Goal: Use online tool/utility: Utilize a website feature to perform a specific function

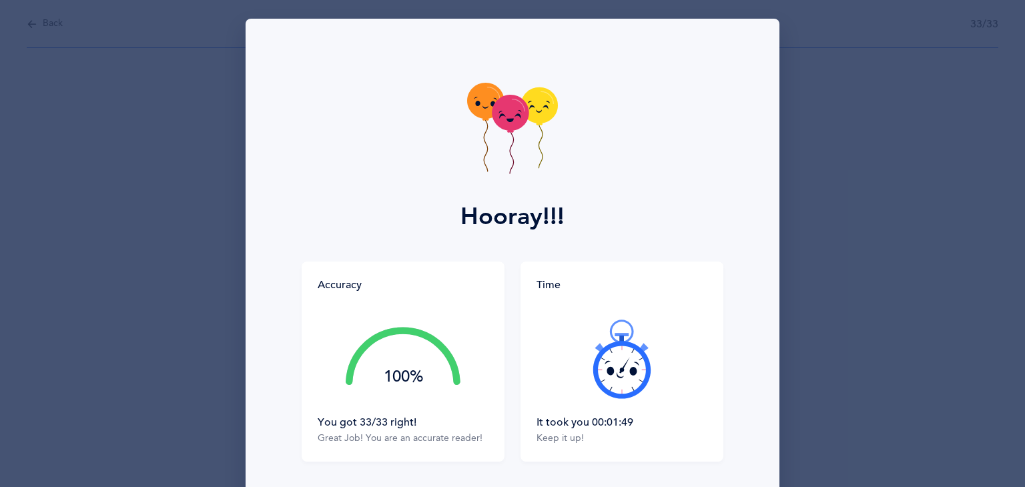
drag, startPoint x: 1014, startPoint y: 143, endPoint x: 988, endPoint y: 348, distance: 206.4
click at [988, 348] on div "Hooray!!! Accuracy 100% You got 33/33 right! Great Job! You are an accurate rea…" at bounding box center [512, 243] width 1025 height 487
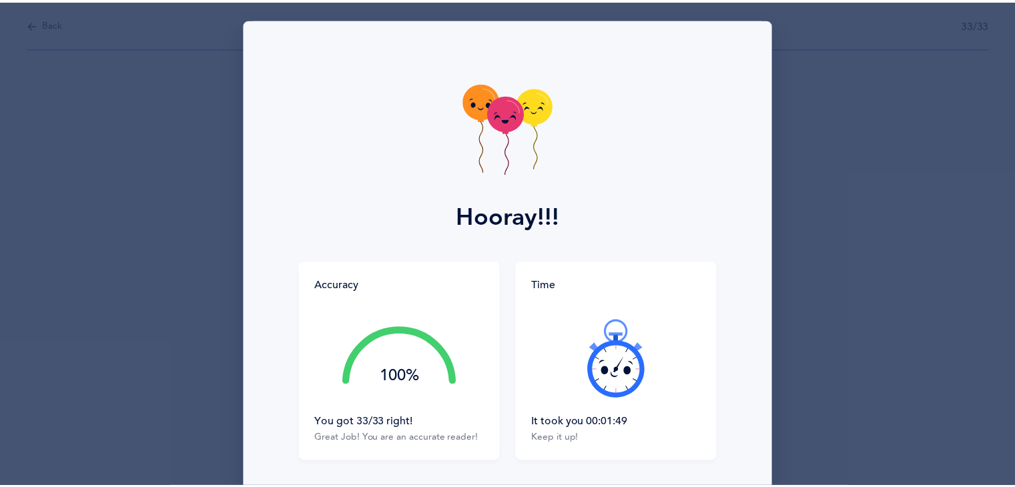
scroll to position [100, 0]
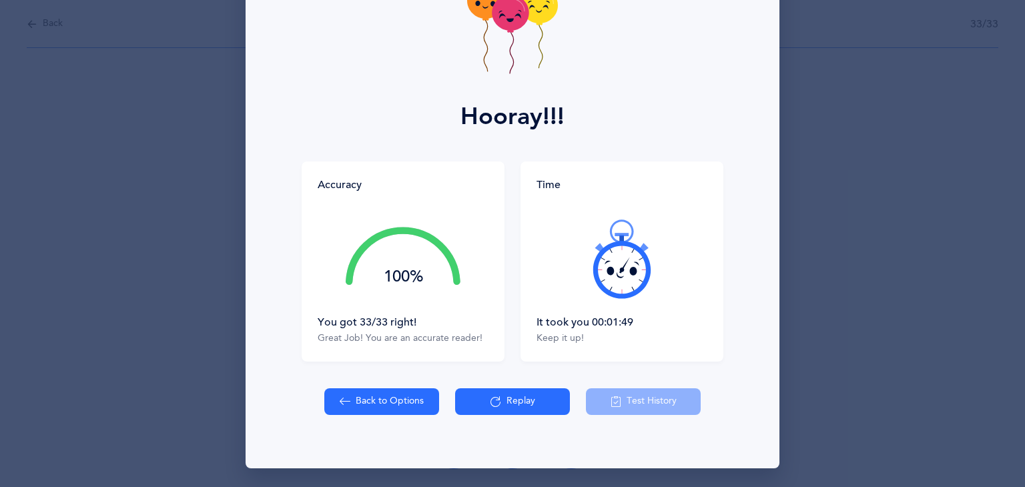
click at [358, 410] on button "Back to Options" at bounding box center [381, 401] width 115 height 27
select select "27"
select select "single"
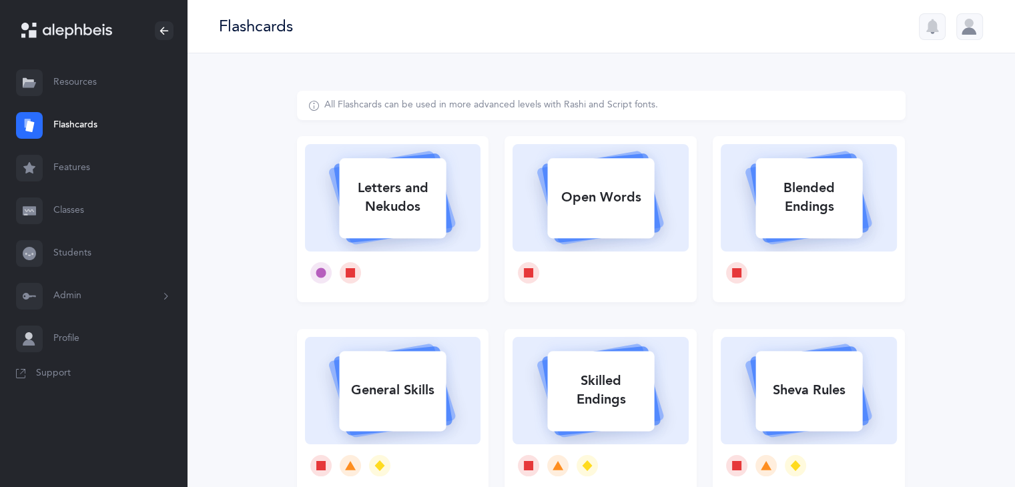
click at [384, 202] on div "Letters and Nekudos" at bounding box center [392, 197] width 107 height 53
select select "27"
select select "single"
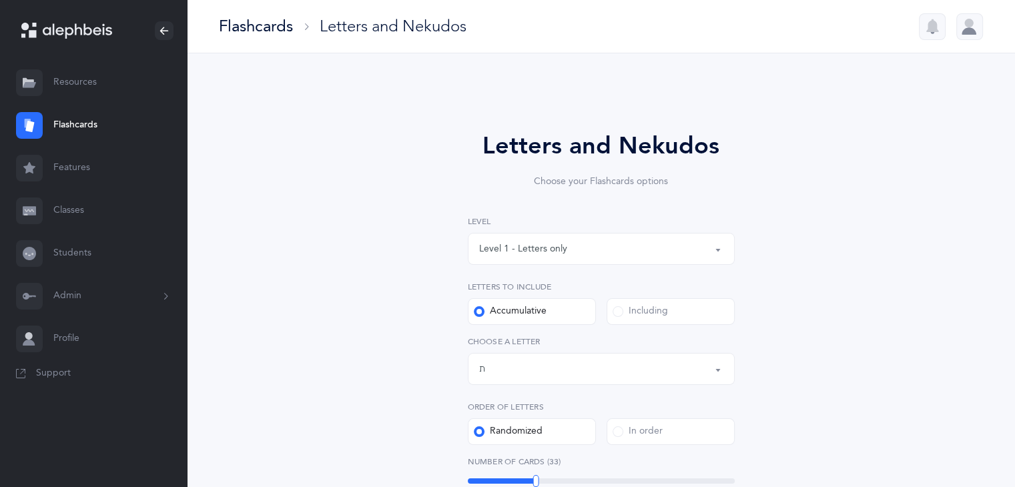
click at [636, 310] on div "Including" at bounding box center [640, 311] width 55 height 13
click at [0, 0] on input "Including" at bounding box center [0, 0] width 0 height 0
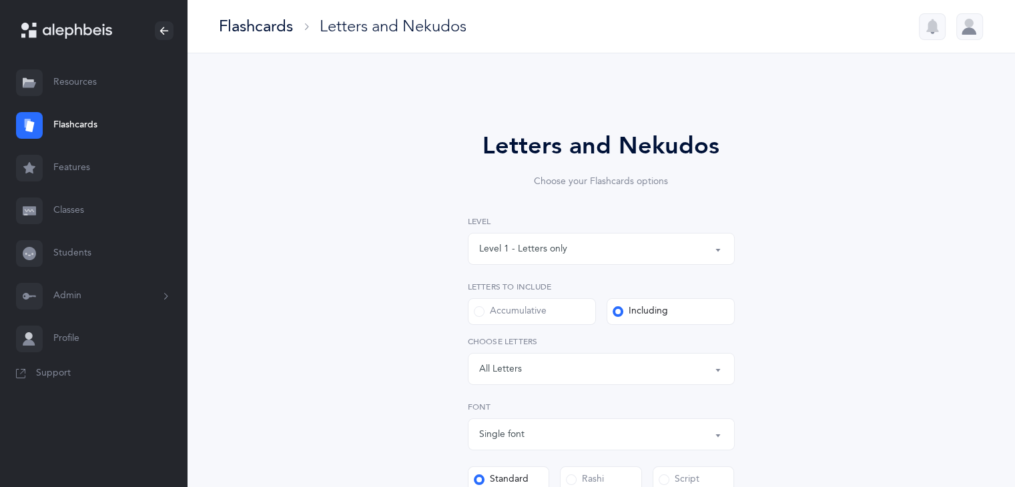
click at [717, 369] on button "Letters: All Letters" at bounding box center [601, 369] width 267 height 32
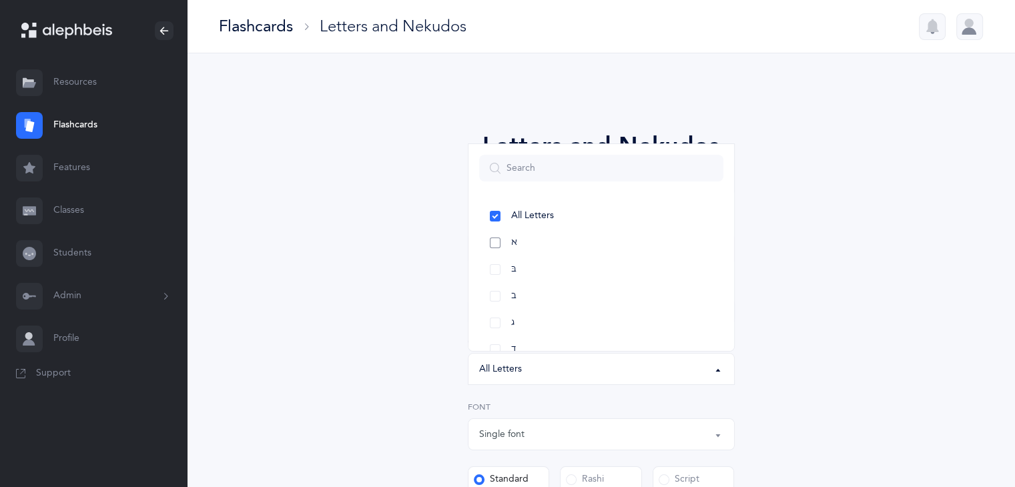
click at [506, 246] on link "א" at bounding box center [601, 243] width 244 height 27
select select "1"
click at [527, 270] on link "בּ" at bounding box center [601, 269] width 244 height 27
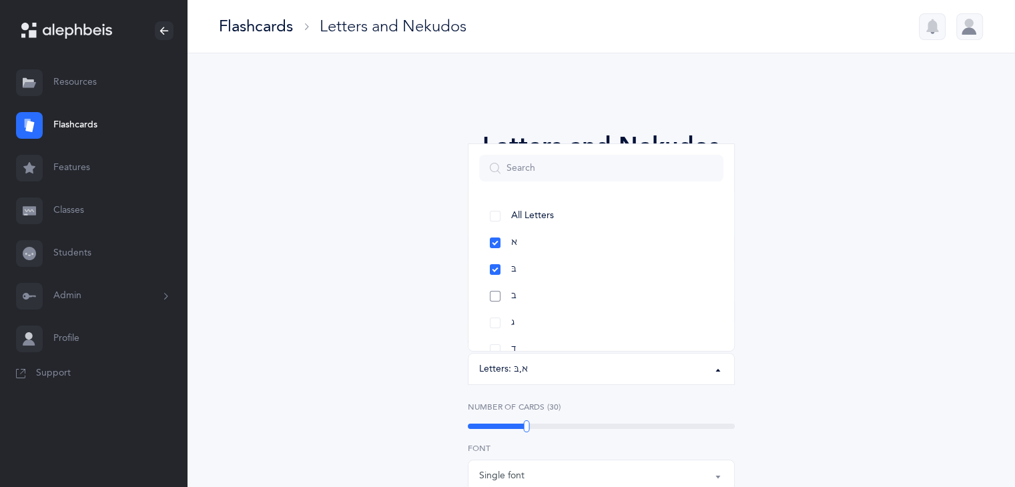
click at [531, 297] on link "ב" at bounding box center [601, 296] width 244 height 27
click at [538, 322] on link "ג" at bounding box center [601, 323] width 244 height 27
click at [599, 207] on link "ד" at bounding box center [601, 208] width 244 height 27
click at [599, 242] on link "ה" at bounding box center [601, 235] width 244 height 27
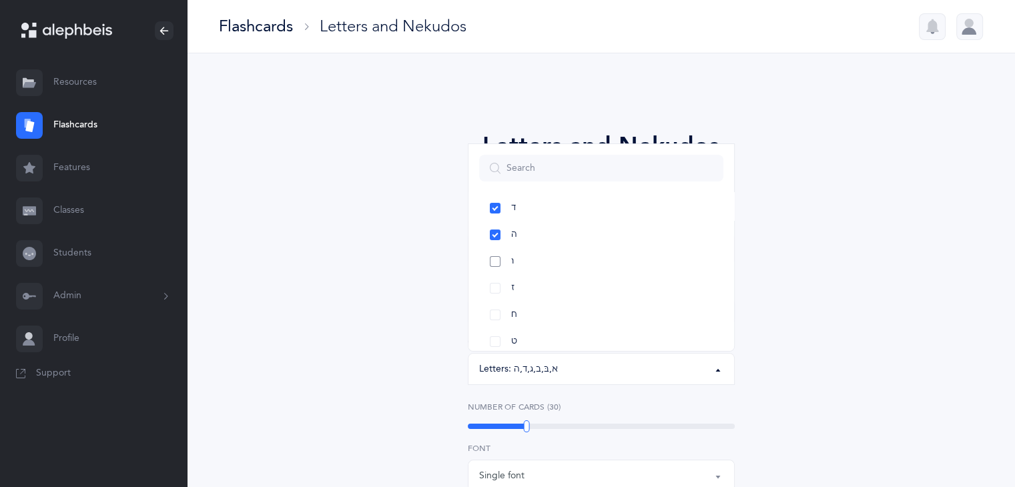
click at [597, 257] on link "ו" at bounding box center [601, 261] width 244 height 27
click at [593, 287] on link "ז" at bounding box center [601, 288] width 244 height 27
click at [591, 320] on link "ח" at bounding box center [601, 315] width 244 height 27
click at [591, 344] on link "ט" at bounding box center [601, 341] width 244 height 27
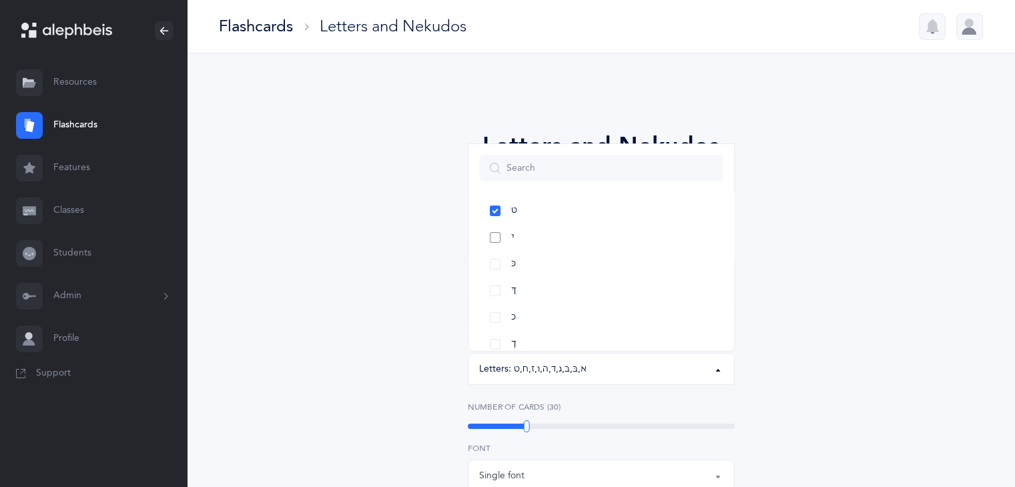
click at [627, 238] on link "י" at bounding box center [601, 237] width 244 height 27
click at [515, 267] on span "כּ" at bounding box center [513, 264] width 5 height 12
click at [529, 289] on link "ל" at bounding box center [601, 283] width 244 height 27
click at [531, 314] on link "מ" at bounding box center [601, 310] width 244 height 27
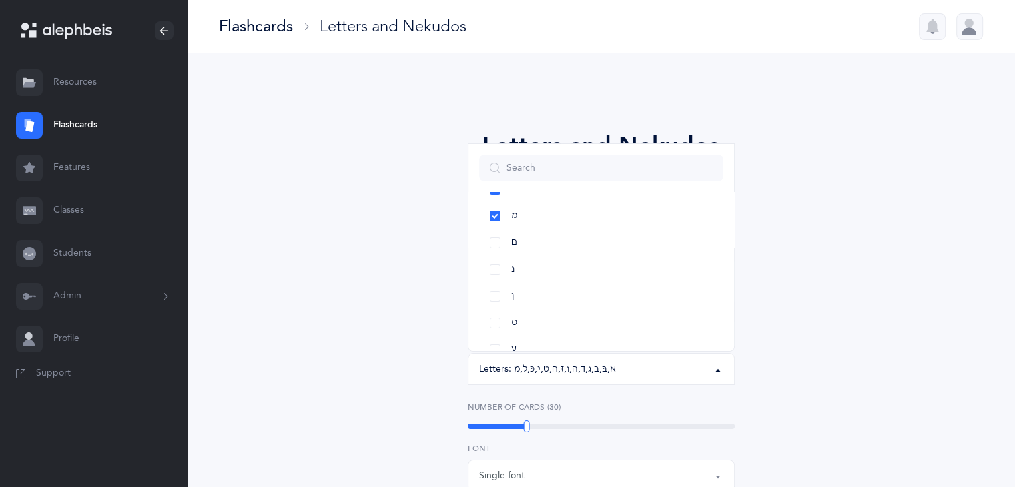
scroll to position [461, 0]
click at [787, 251] on div "Letters and Nekudos Choose your Flashcards options Level 1 - Letters only Level…" at bounding box center [601, 491] width 609 height 801
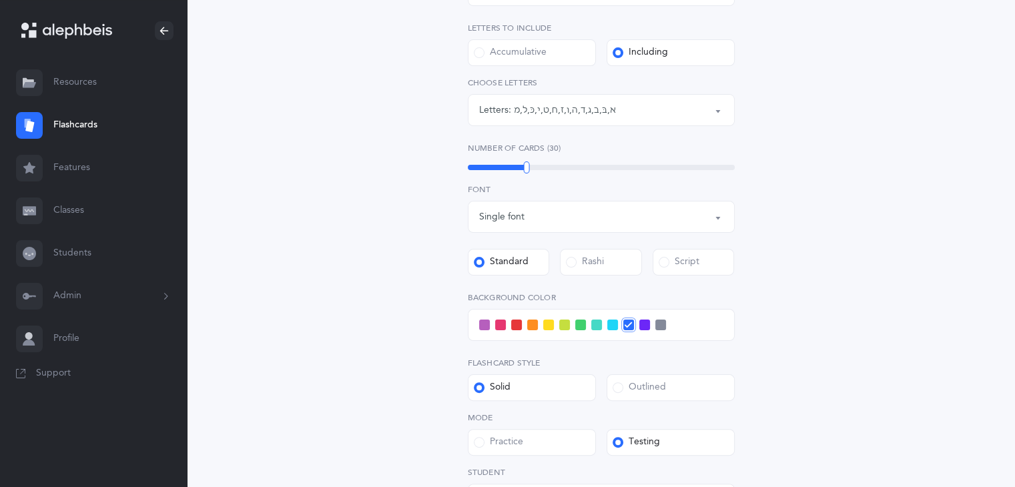
scroll to position [266, 0]
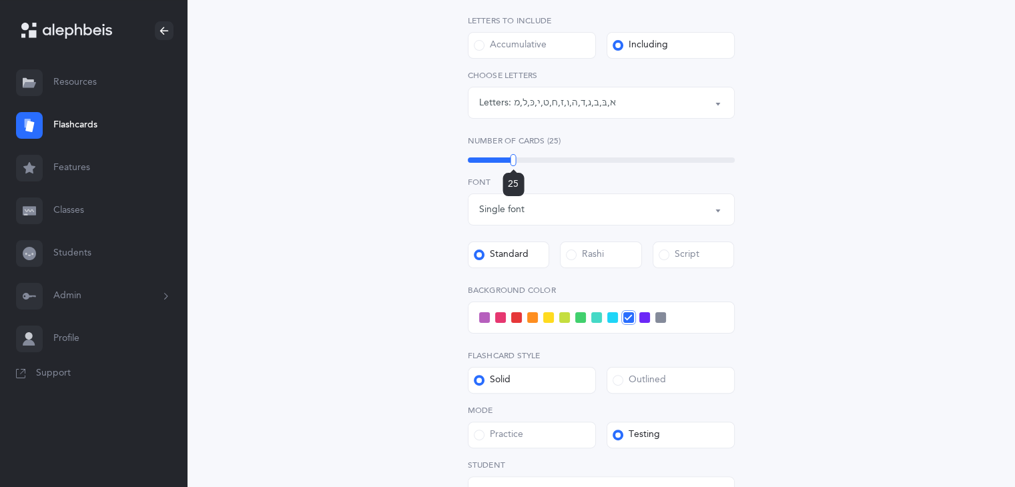
drag, startPoint x: 527, startPoint y: 159, endPoint x: 513, endPoint y: 158, distance: 14.0
click at [513, 158] on div at bounding box center [513, 160] width 6 height 12
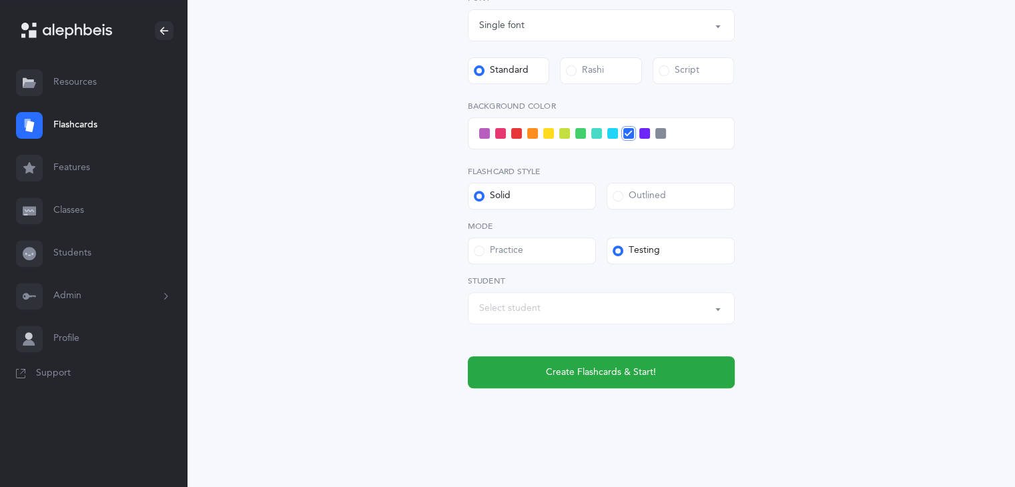
scroll to position [458, 0]
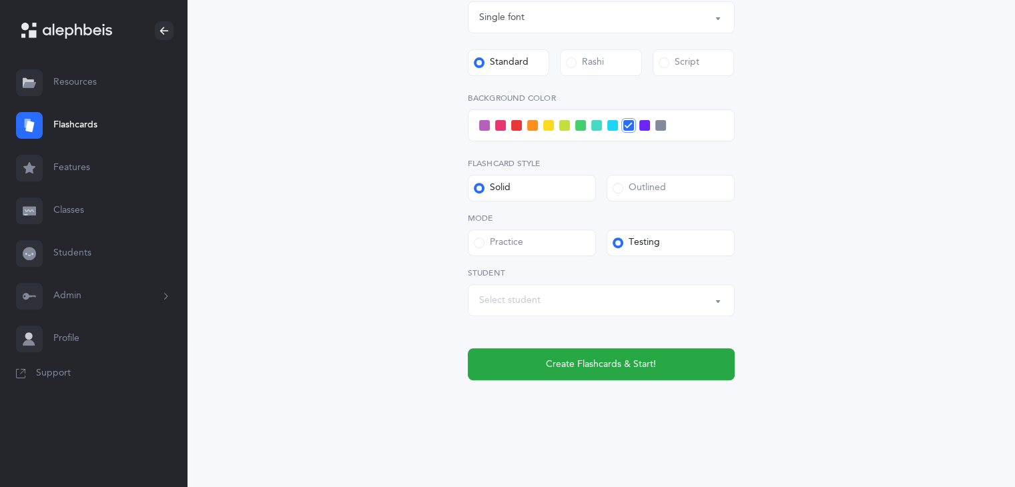
click at [713, 300] on button "Select student" at bounding box center [601, 300] width 267 height 32
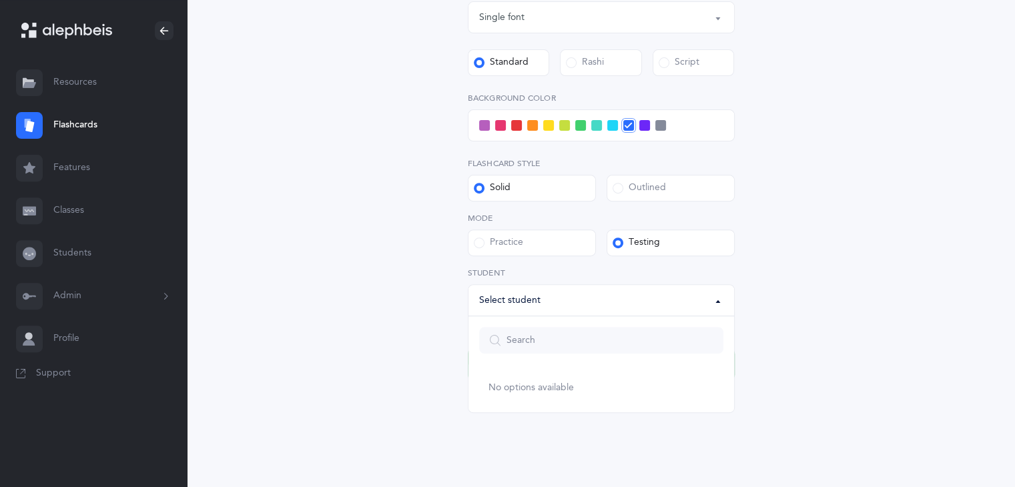
click at [713, 300] on button "Select student" at bounding box center [601, 300] width 267 height 32
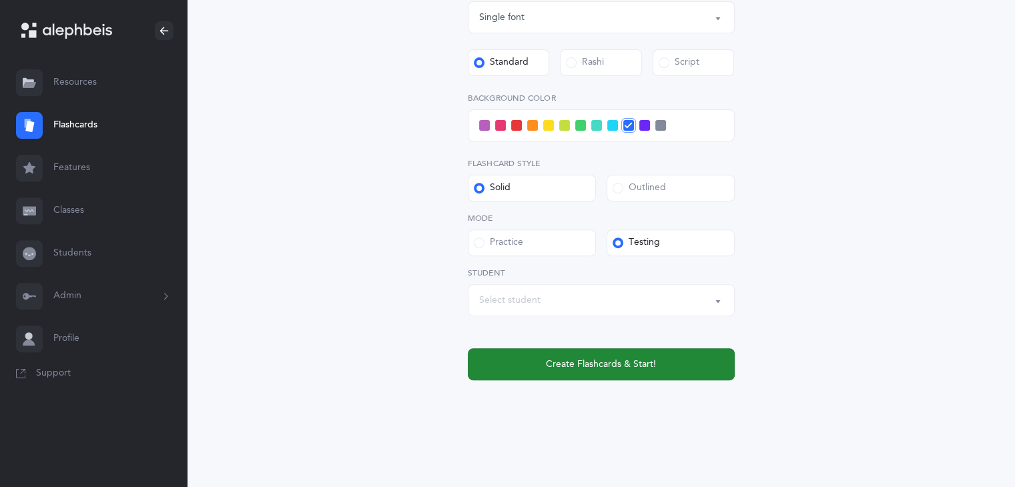
click at [573, 369] on span "Create Flashcards & Start!" at bounding box center [601, 365] width 110 height 14
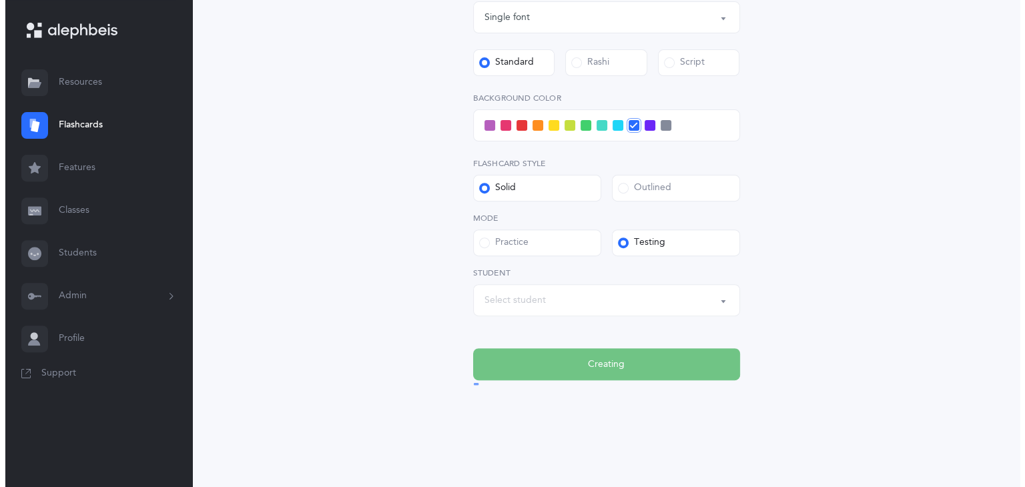
scroll to position [0, 0]
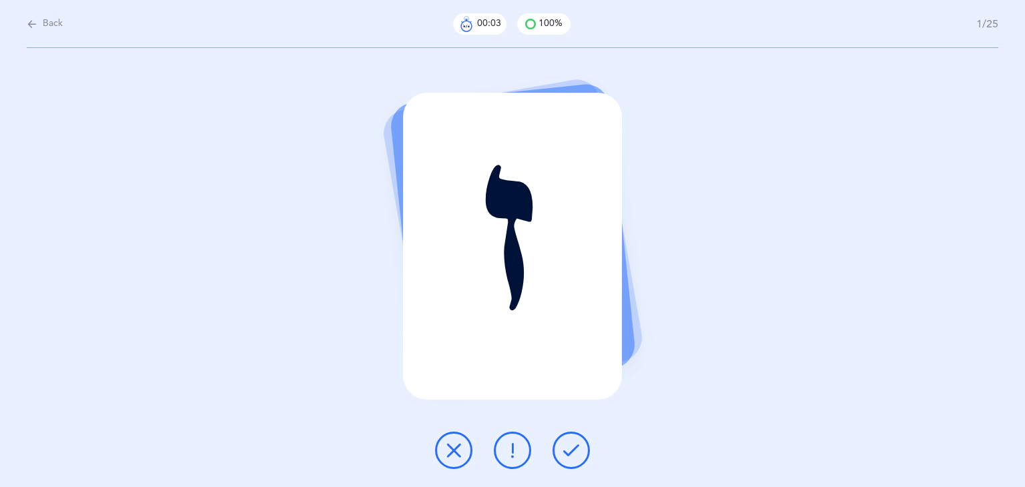
click at [581, 444] on button at bounding box center [571, 450] width 37 height 37
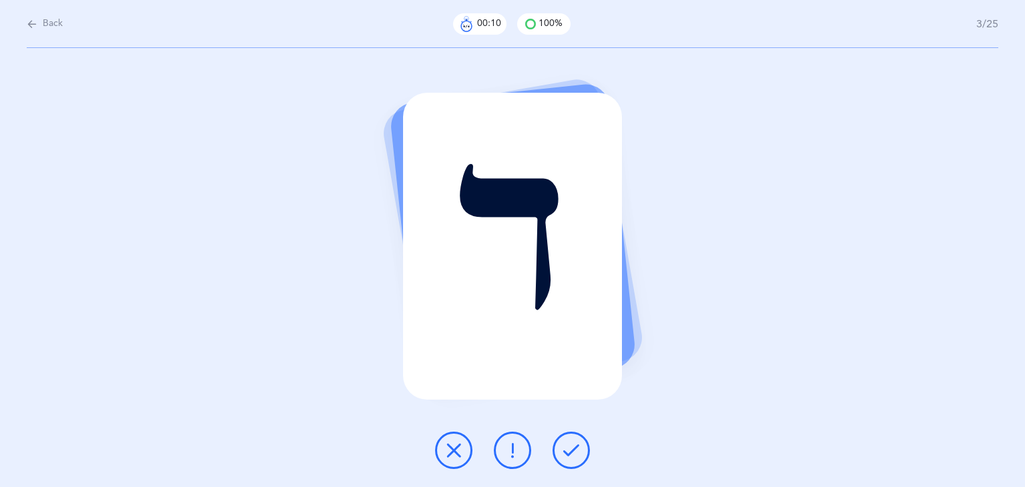
click at [523, 453] on button at bounding box center [512, 450] width 37 height 37
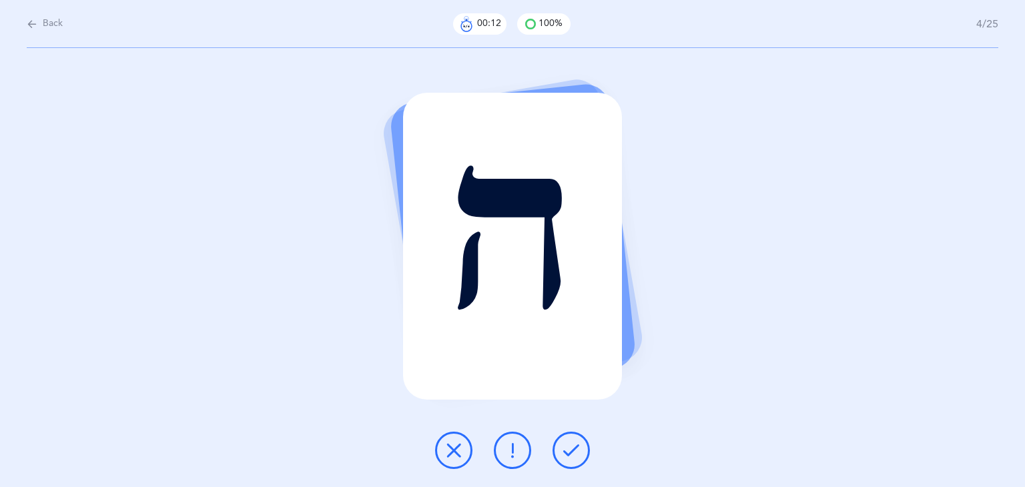
click at [563, 452] on icon at bounding box center [571, 450] width 16 height 16
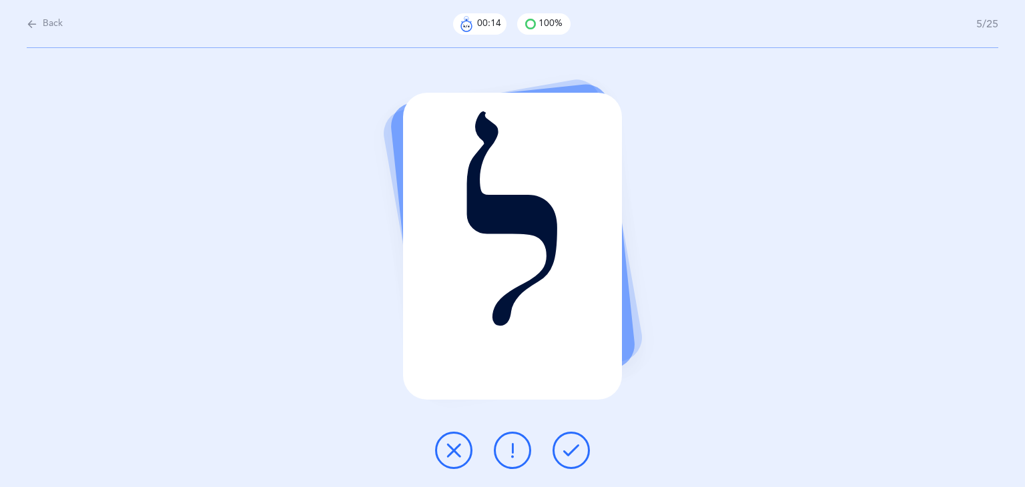
click at [563, 452] on icon at bounding box center [571, 450] width 16 height 16
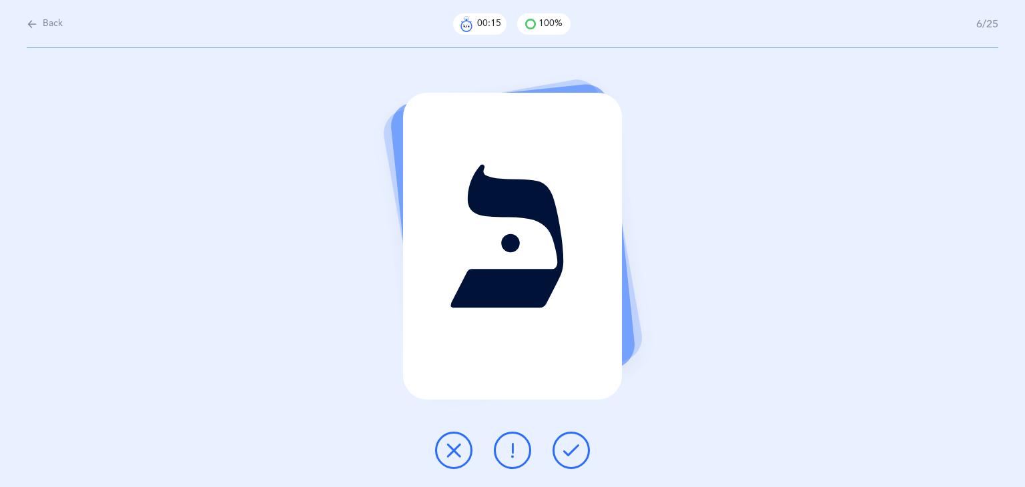
click at [563, 452] on icon at bounding box center [571, 450] width 16 height 16
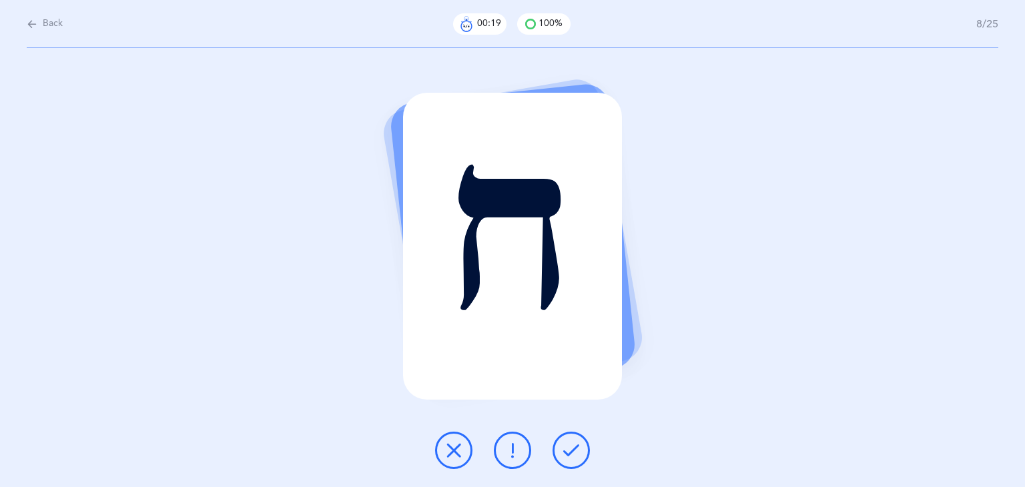
click at [563, 452] on icon at bounding box center [571, 450] width 16 height 16
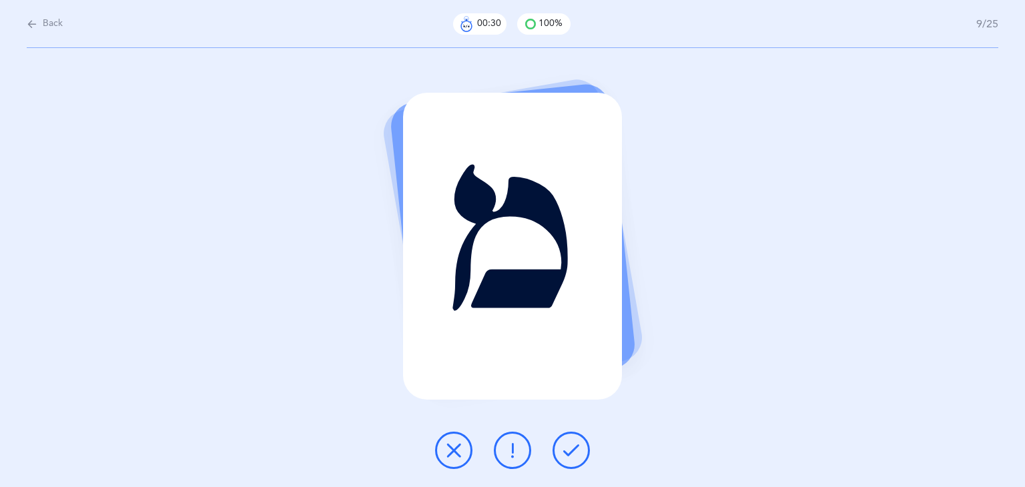
click at [457, 445] on icon at bounding box center [454, 450] width 16 height 16
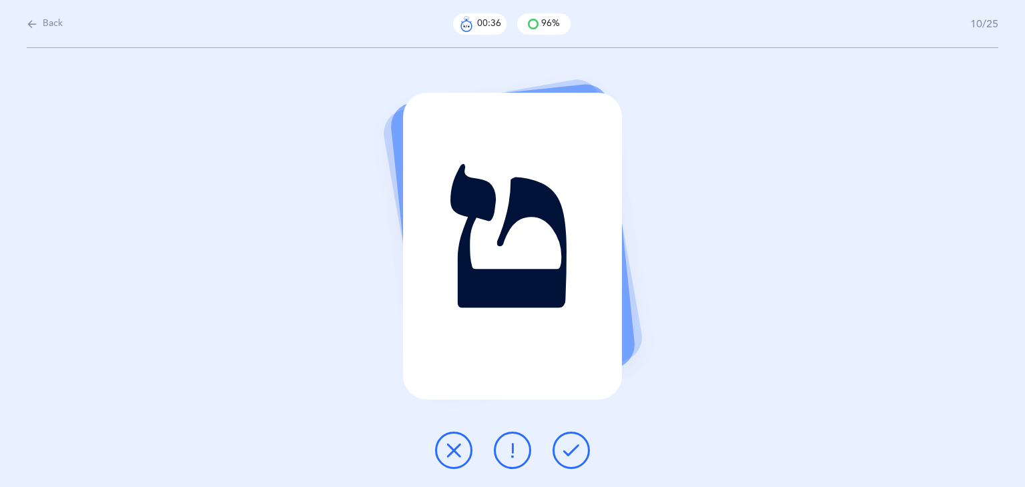
click at [579, 447] on button at bounding box center [571, 450] width 37 height 37
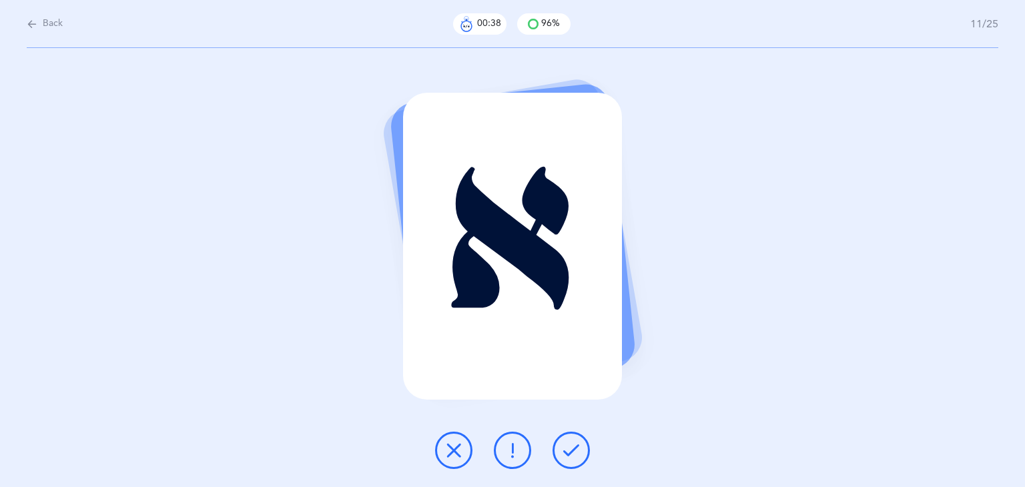
click at [579, 447] on button at bounding box center [571, 450] width 37 height 37
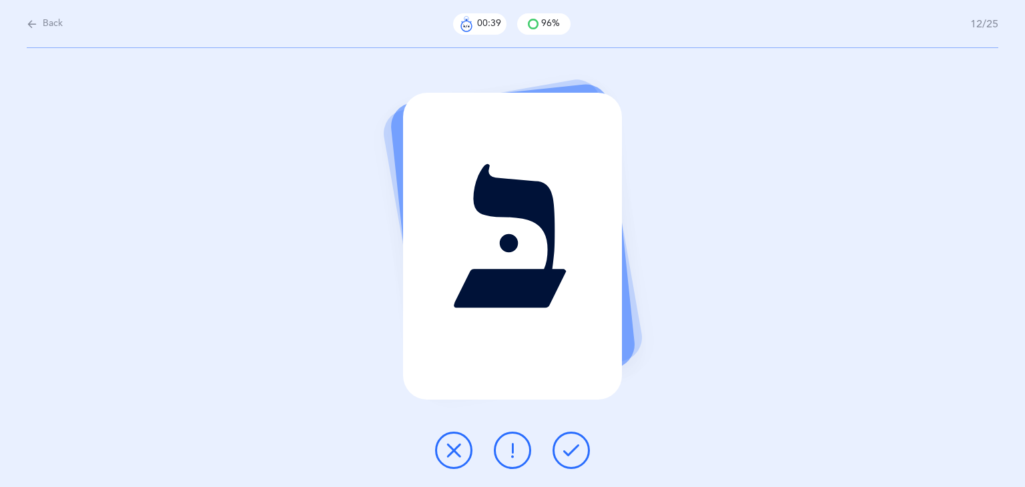
click at [579, 447] on button at bounding box center [571, 450] width 37 height 37
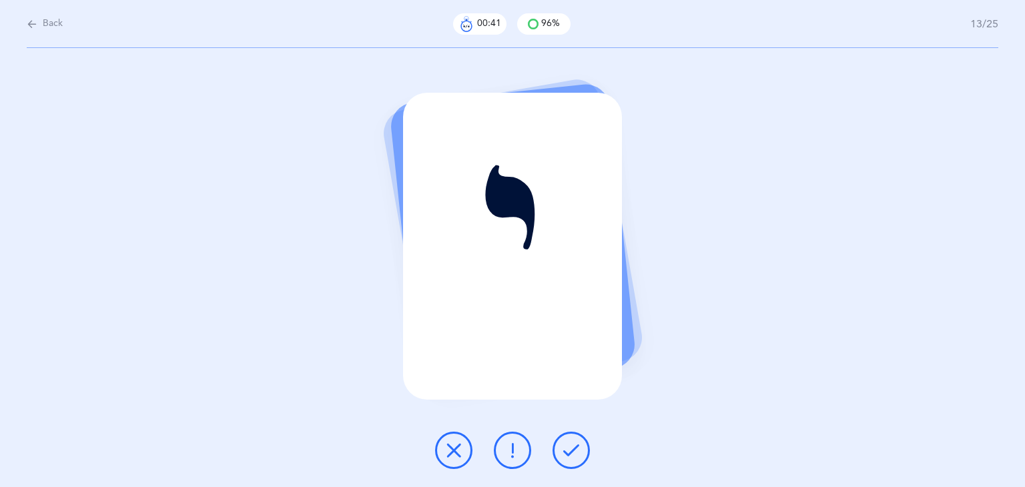
click at [579, 447] on button at bounding box center [571, 450] width 37 height 37
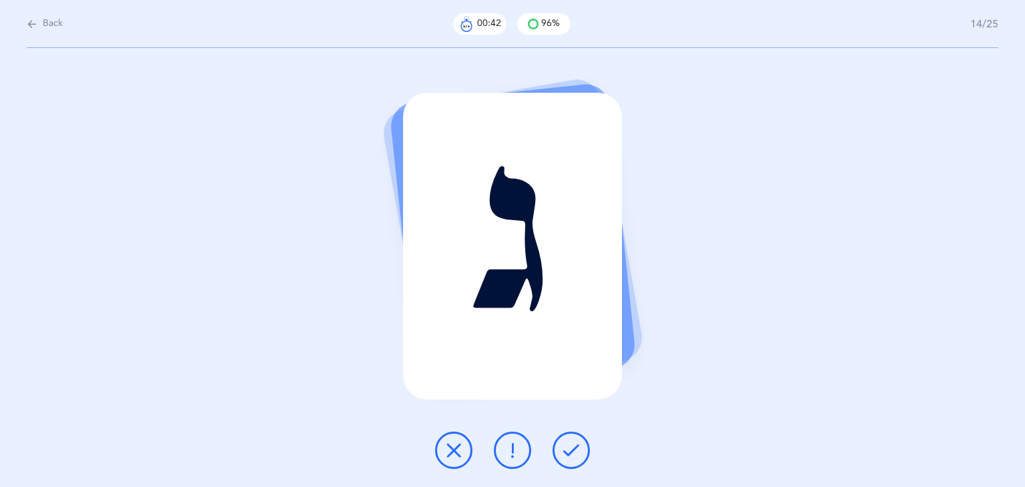
click at [579, 447] on button at bounding box center [571, 450] width 37 height 37
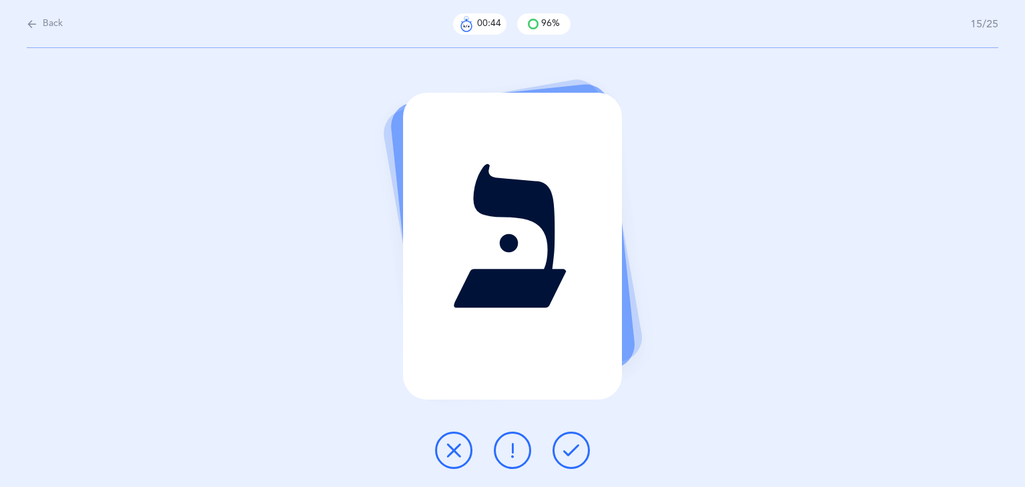
click at [579, 447] on button at bounding box center [571, 450] width 37 height 37
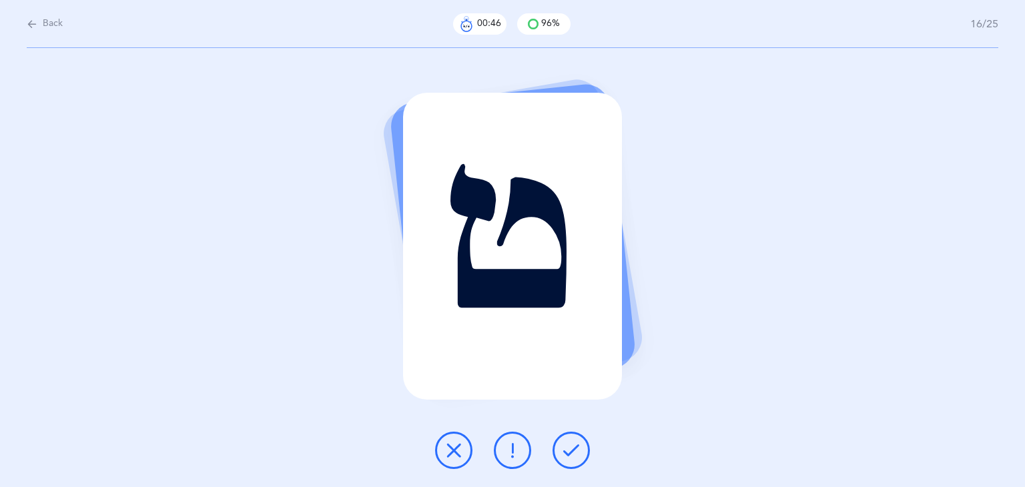
click at [579, 447] on button at bounding box center [571, 450] width 37 height 37
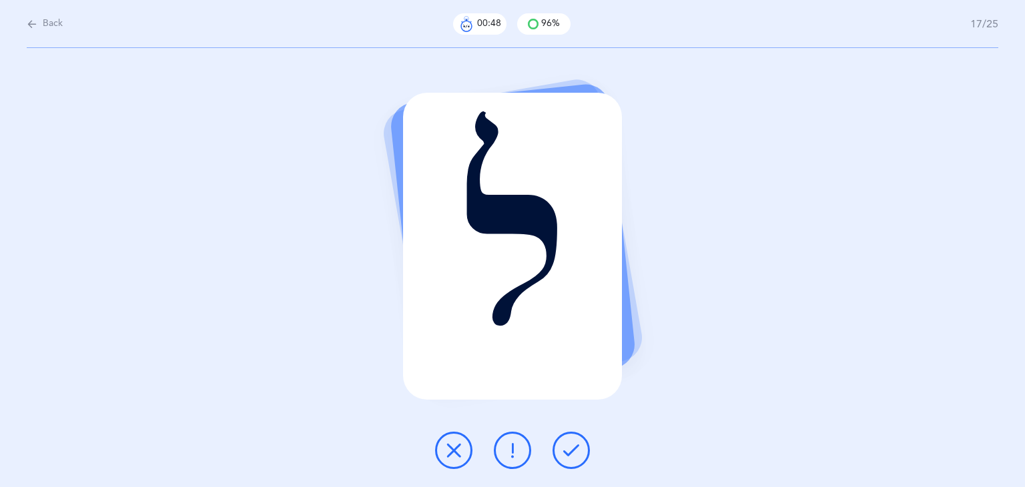
click at [579, 447] on button at bounding box center [571, 450] width 37 height 37
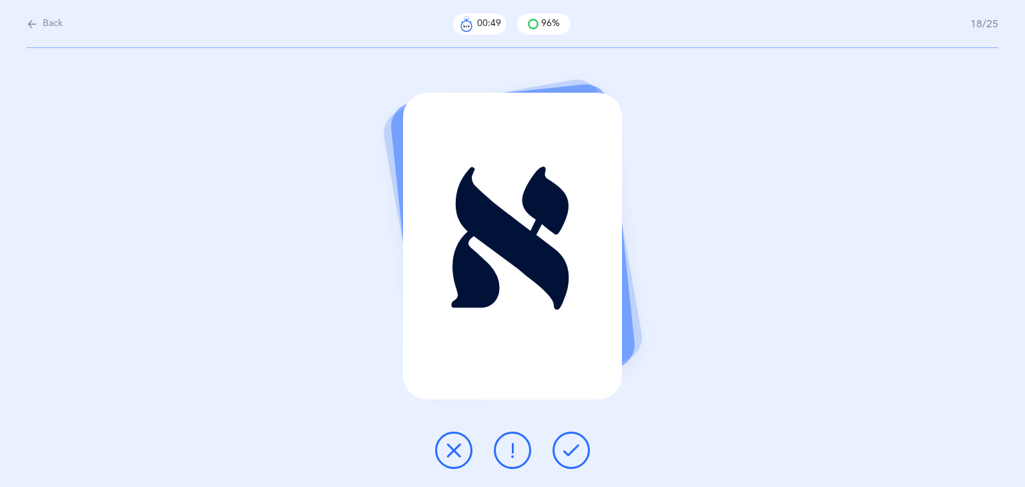
click at [579, 447] on button at bounding box center [571, 450] width 37 height 37
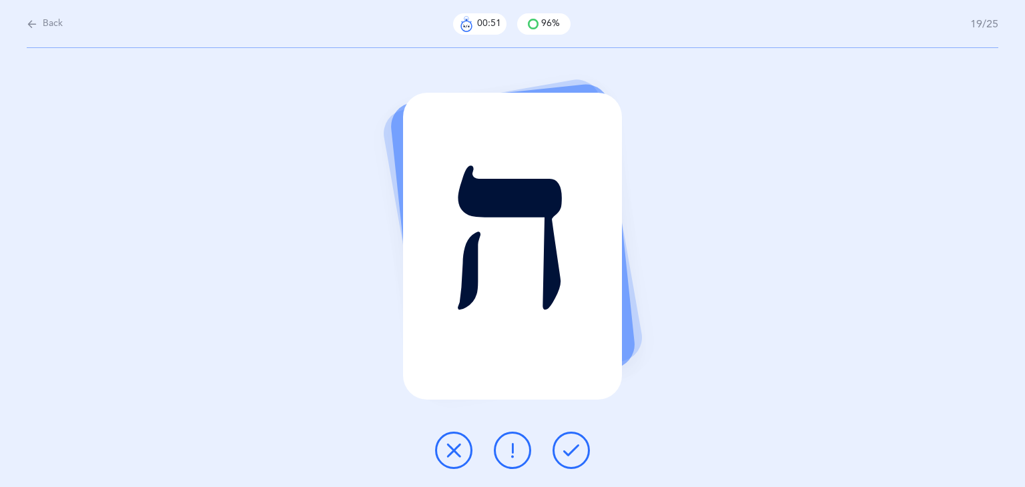
click at [579, 447] on button at bounding box center [571, 450] width 37 height 37
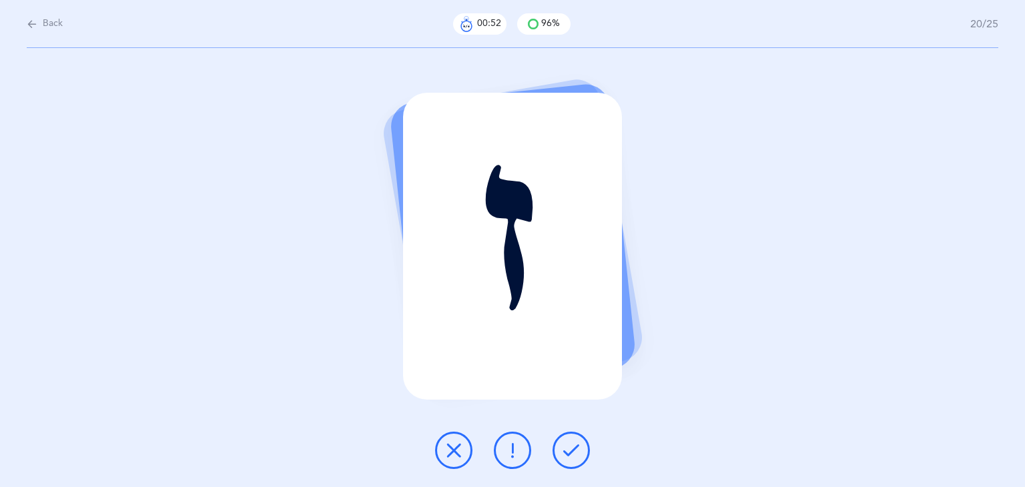
click at [579, 447] on button at bounding box center [571, 450] width 37 height 37
click at [450, 458] on button at bounding box center [453, 450] width 37 height 37
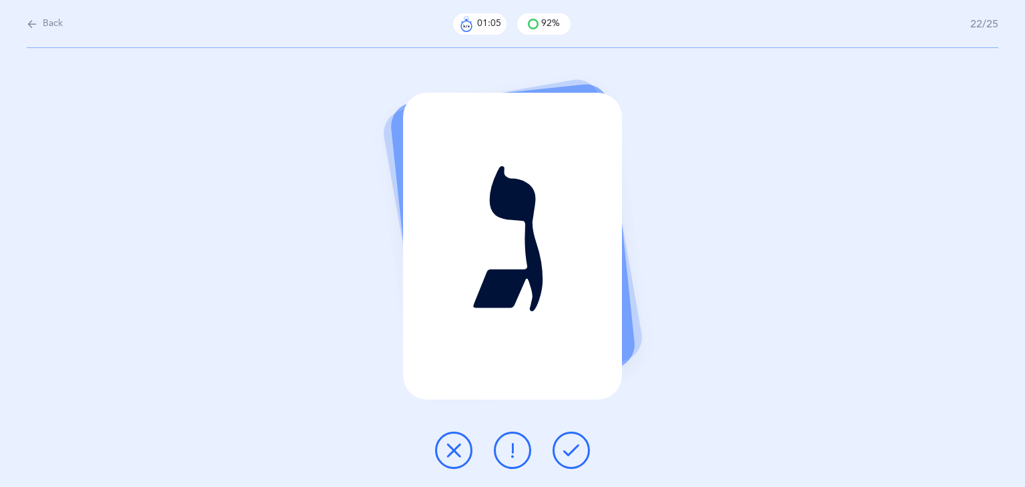
click at [579, 446] on button at bounding box center [571, 450] width 37 height 37
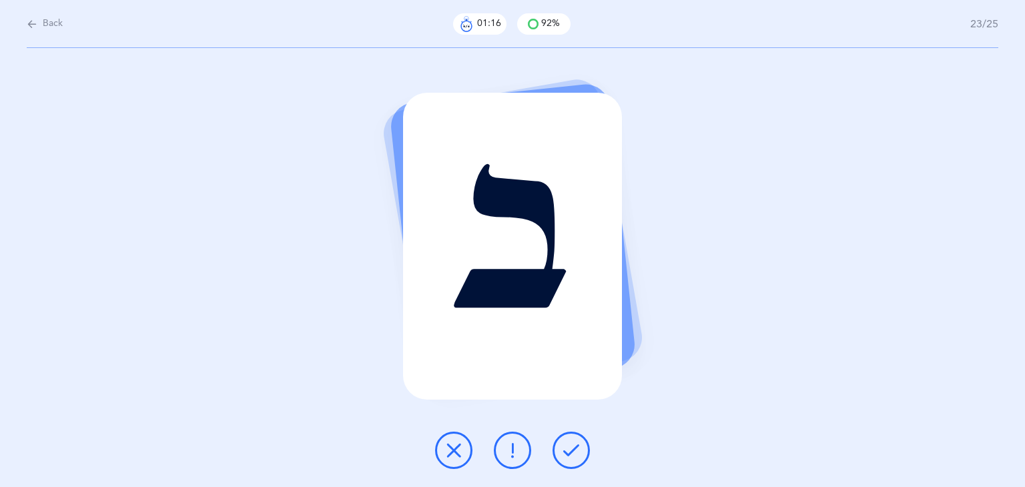
click at [517, 453] on icon at bounding box center [512, 450] width 16 height 16
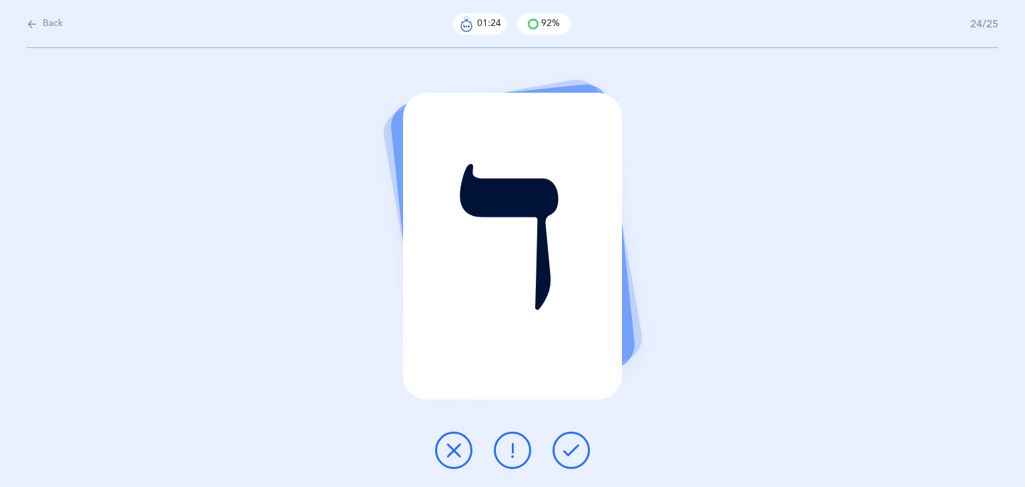
click at [456, 452] on icon at bounding box center [454, 450] width 16 height 16
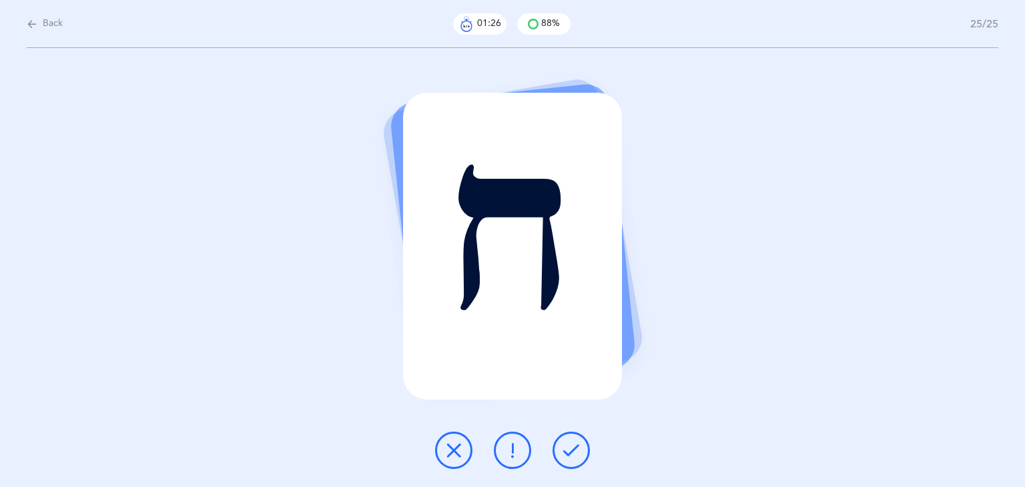
click at [557, 446] on button at bounding box center [571, 450] width 37 height 37
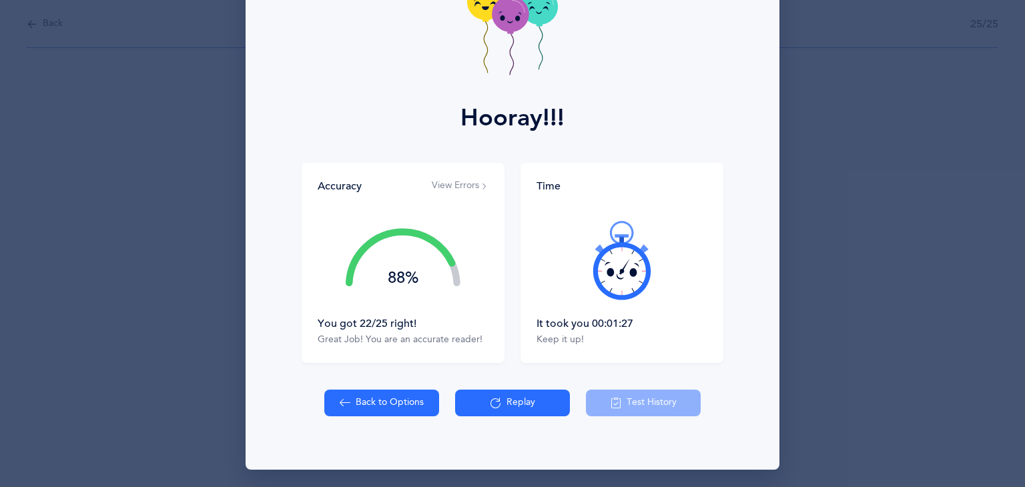
scroll to position [100, 0]
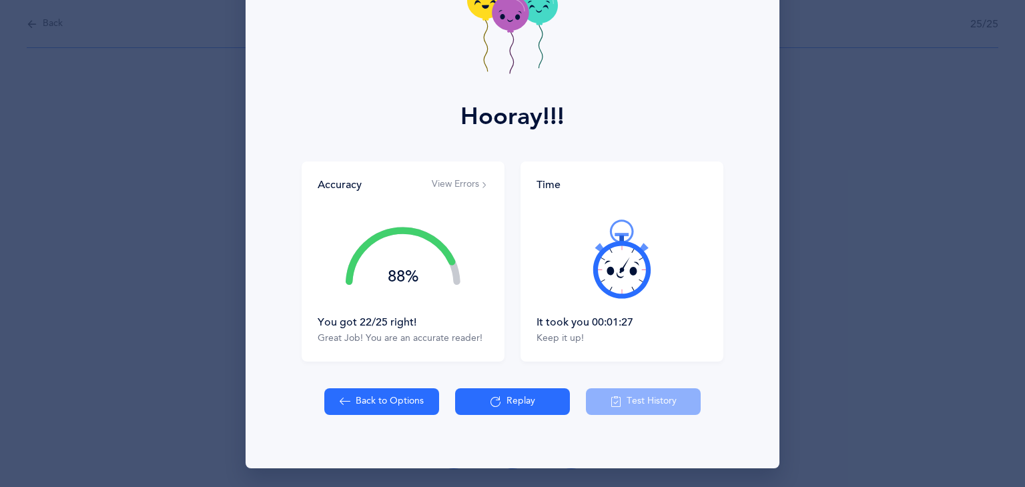
click at [490, 394] on icon at bounding box center [495, 401] width 11 height 15
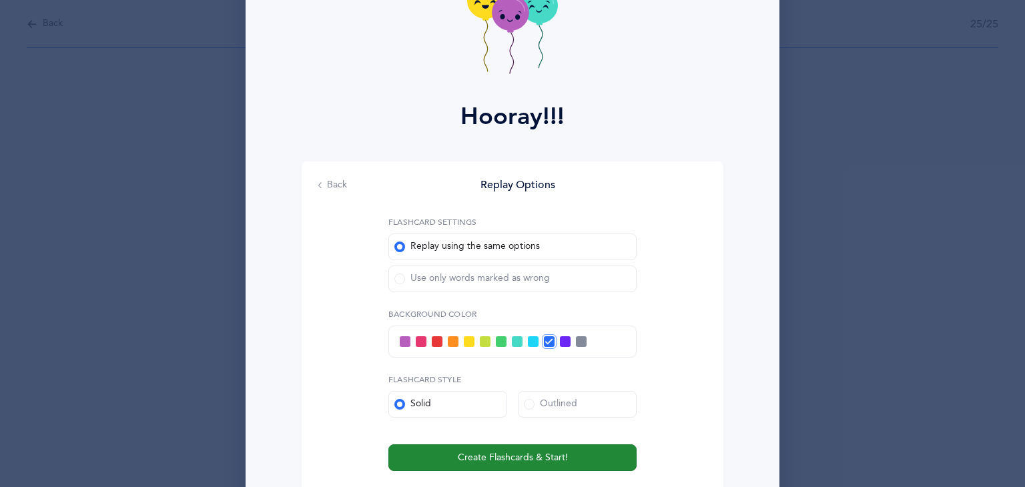
click at [499, 456] on span "Create Flashcards & Start!" at bounding box center [513, 458] width 110 height 14
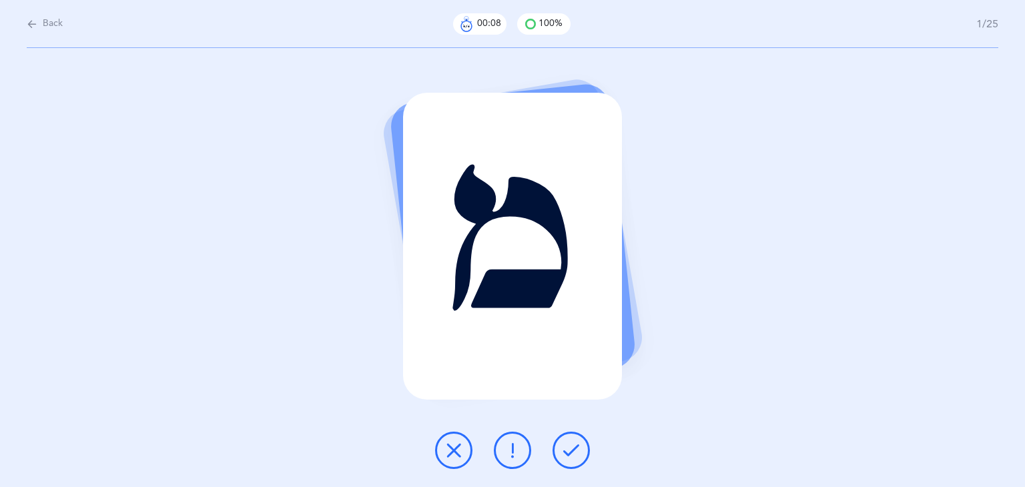
click at [581, 452] on button at bounding box center [571, 450] width 37 height 37
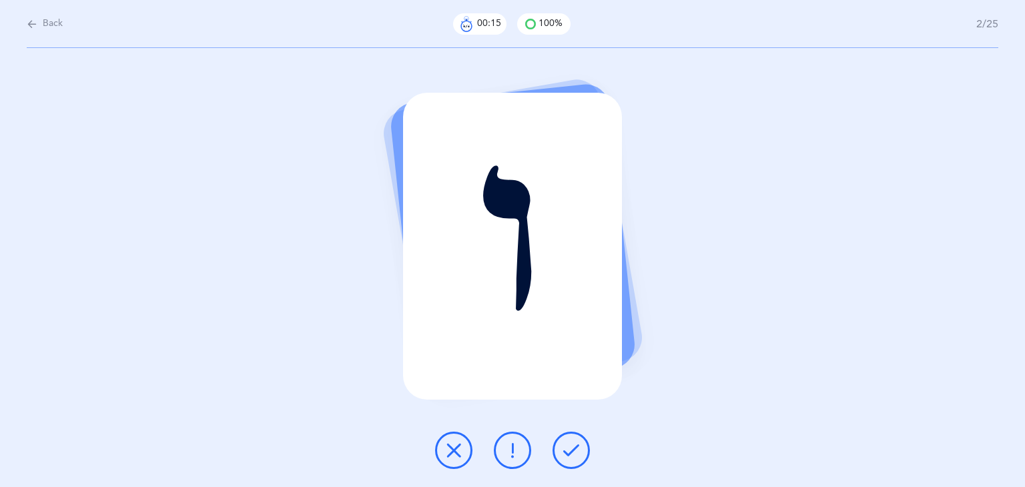
click at [565, 451] on icon at bounding box center [571, 450] width 16 height 16
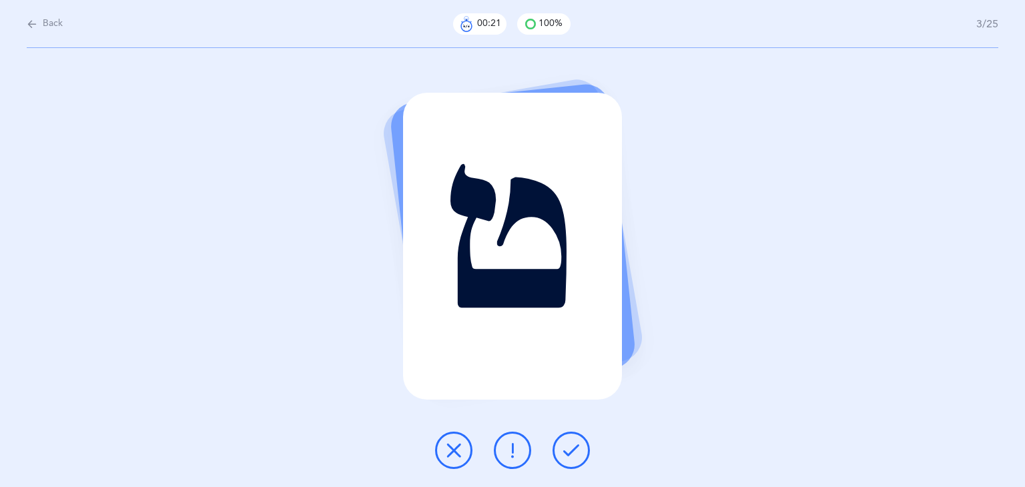
click at [566, 450] on icon at bounding box center [571, 450] width 16 height 16
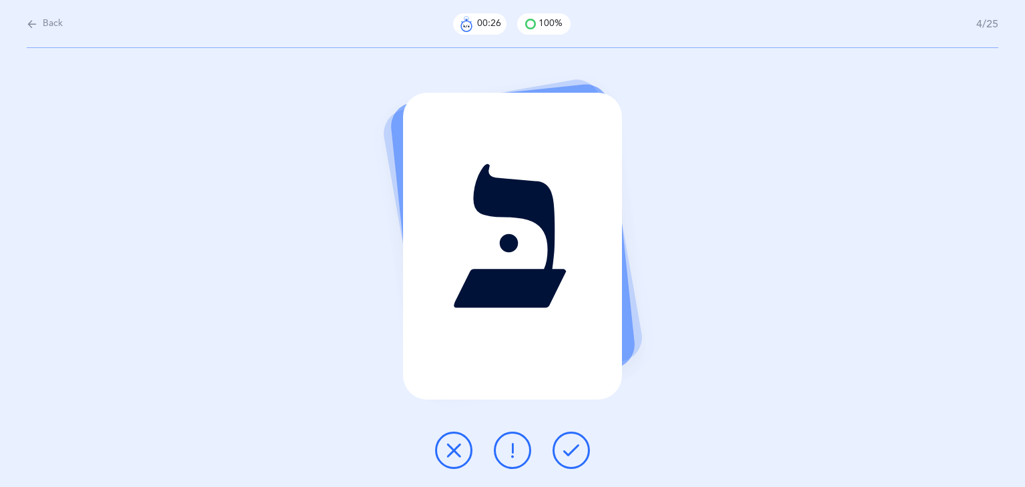
click at [573, 436] on button at bounding box center [571, 450] width 37 height 37
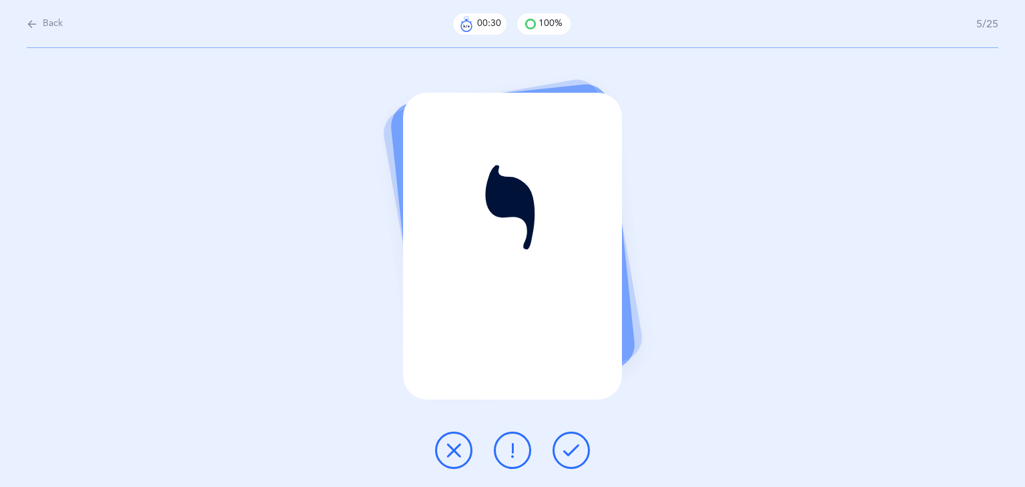
click at [571, 454] on icon at bounding box center [571, 450] width 16 height 16
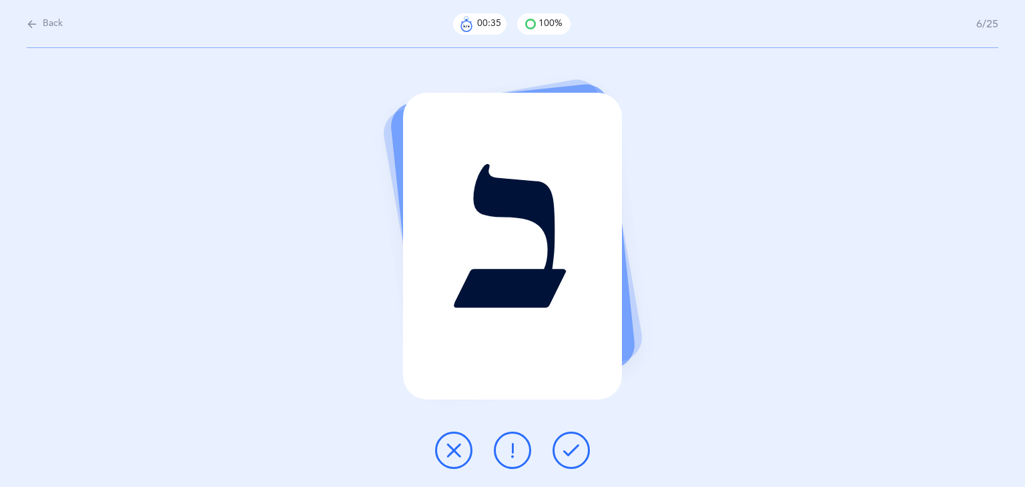
click at [571, 454] on icon at bounding box center [571, 450] width 16 height 16
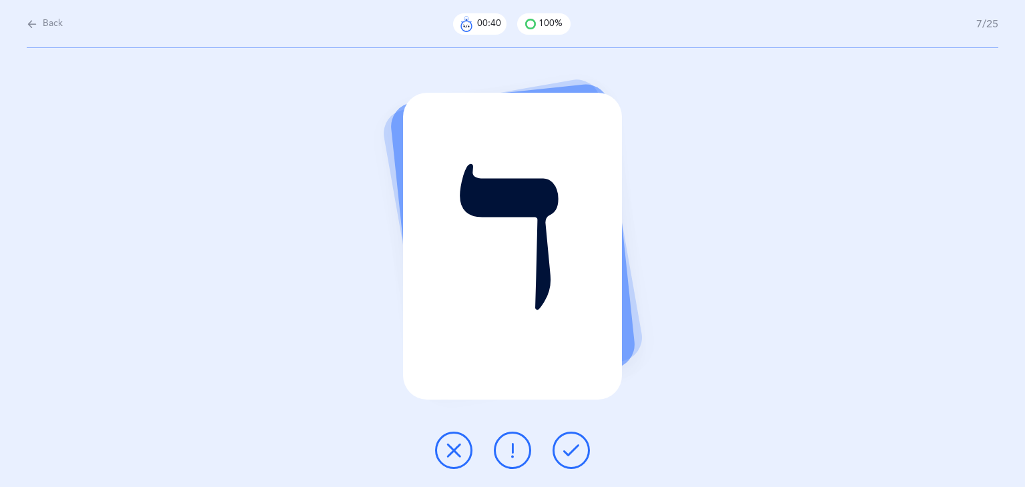
click at [571, 454] on icon at bounding box center [571, 450] width 16 height 16
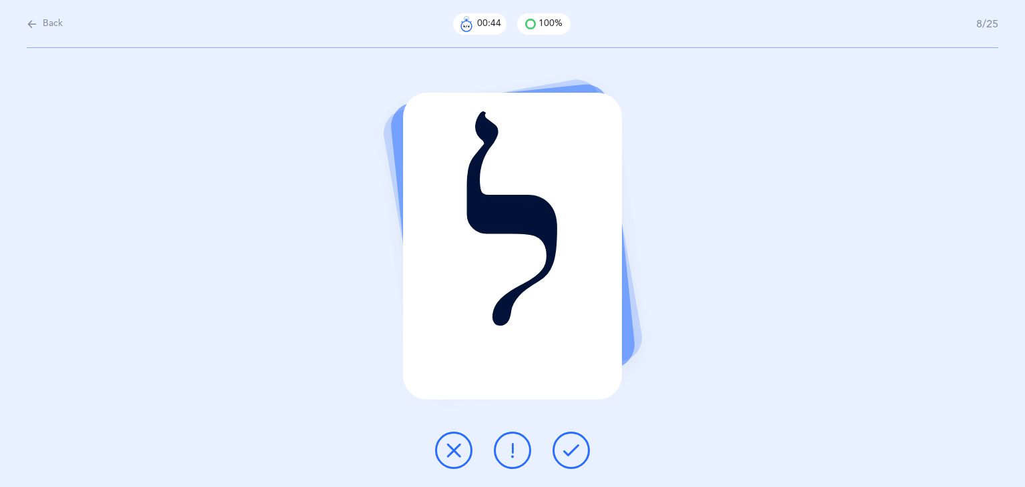
click at [571, 454] on icon at bounding box center [571, 450] width 16 height 16
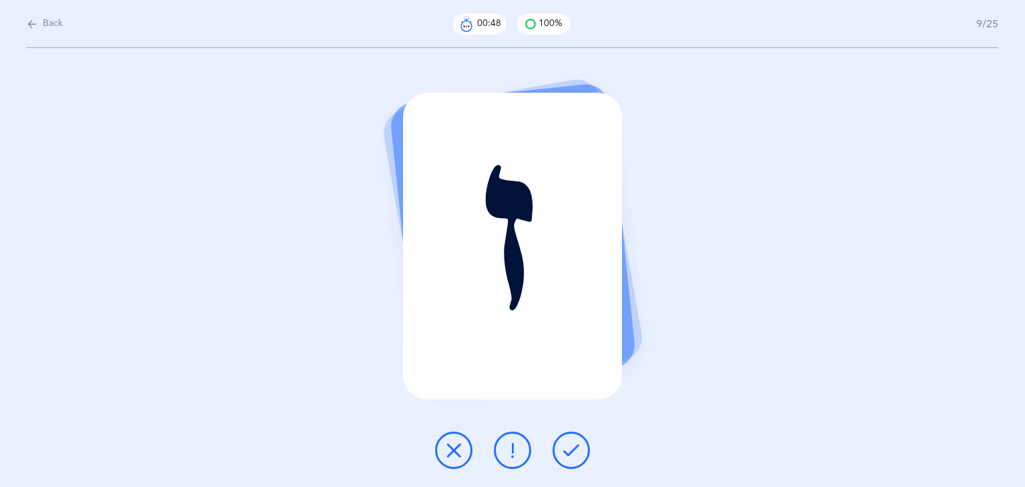
click at [571, 454] on icon at bounding box center [571, 450] width 16 height 16
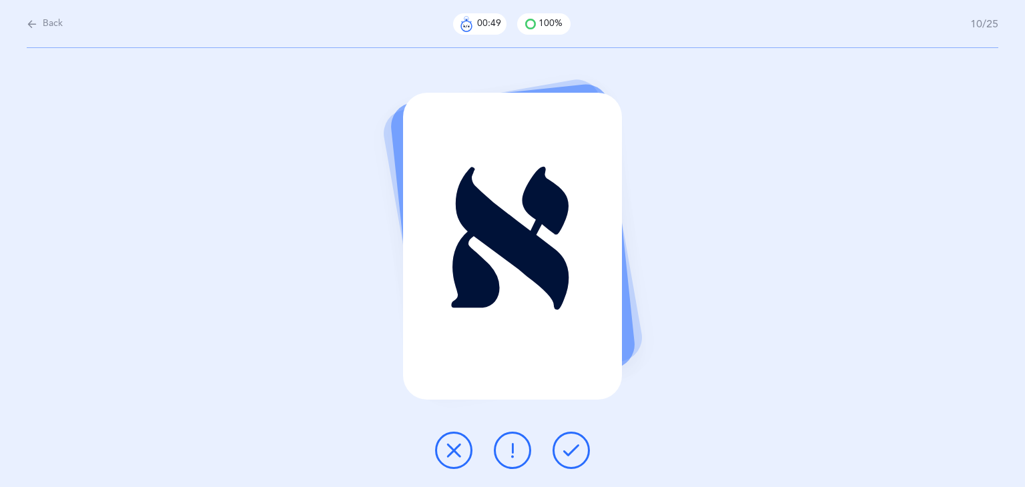
click at [571, 454] on icon at bounding box center [571, 450] width 16 height 16
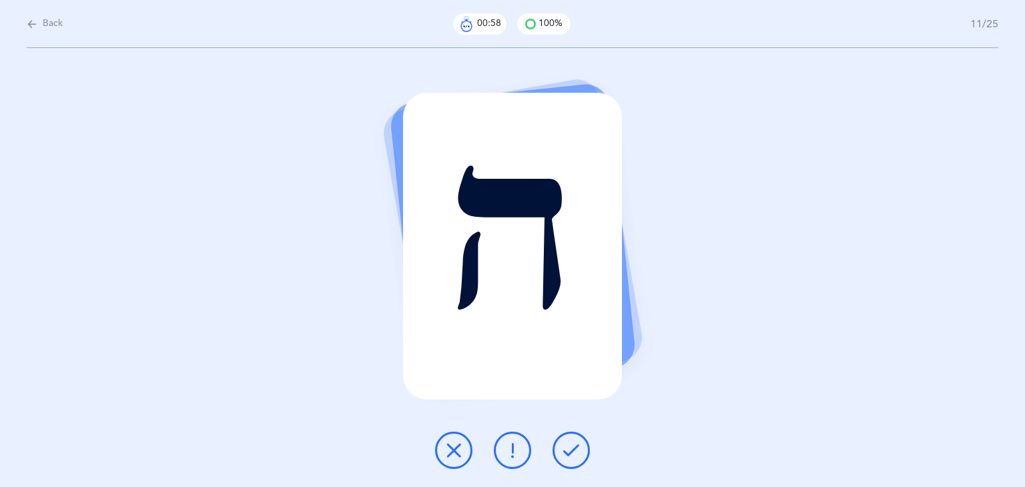
click at [571, 454] on icon at bounding box center [571, 450] width 16 height 16
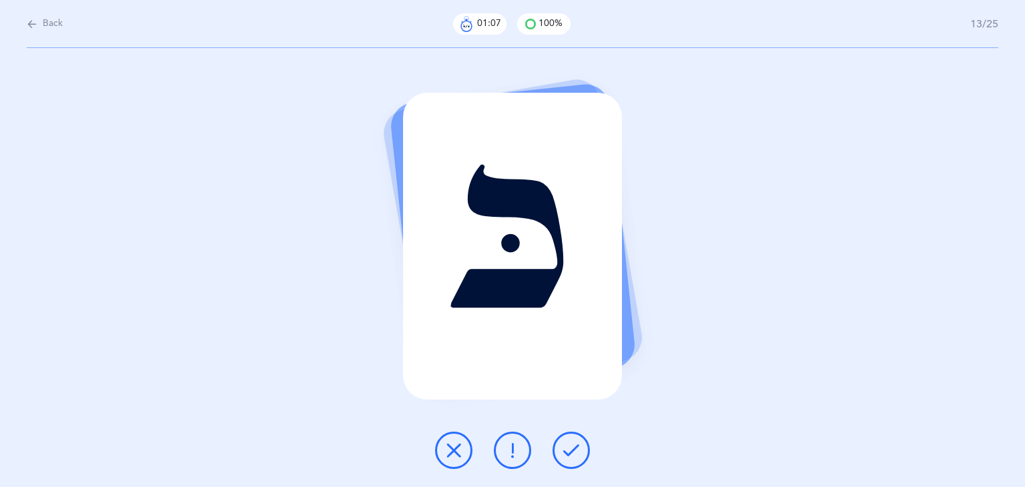
click at [571, 454] on icon at bounding box center [571, 450] width 16 height 16
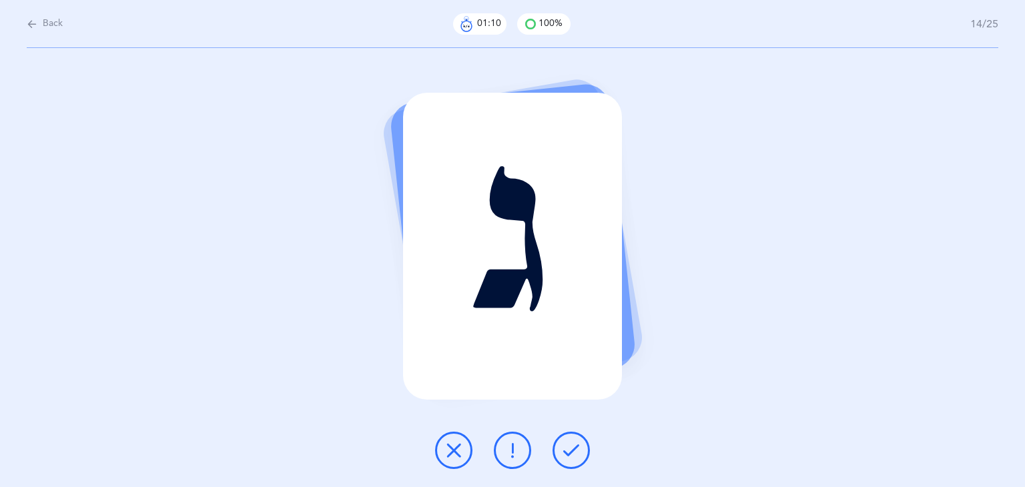
click at [571, 454] on icon at bounding box center [571, 450] width 16 height 16
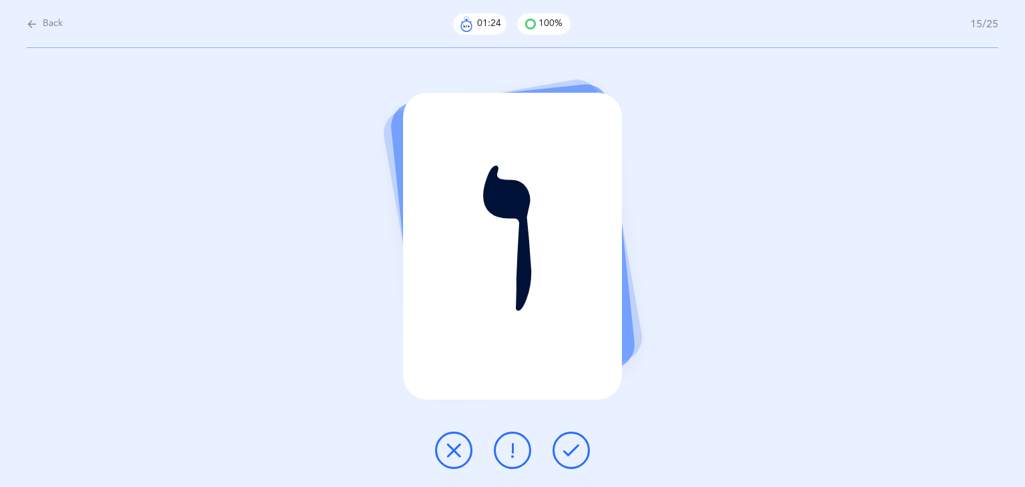
click at [571, 454] on icon at bounding box center [571, 450] width 16 height 16
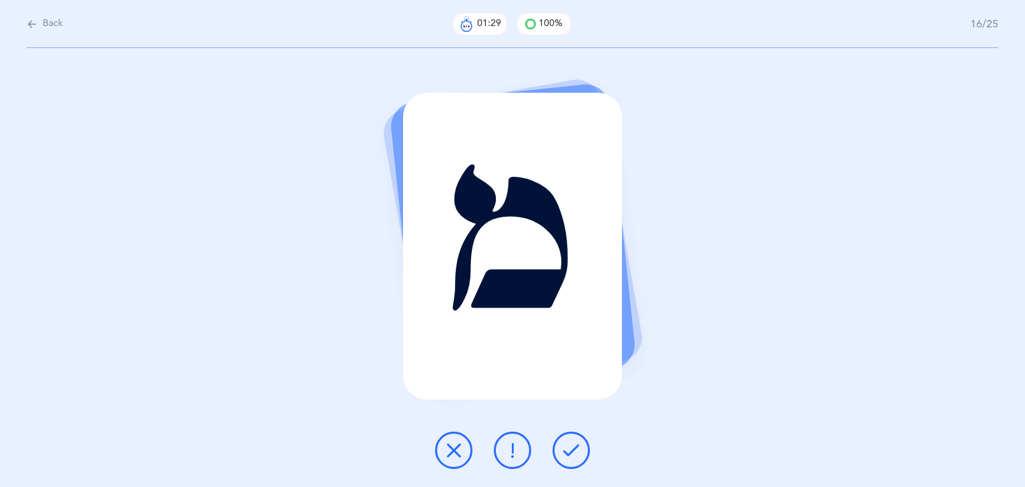
click at [571, 454] on icon at bounding box center [571, 450] width 16 height 16
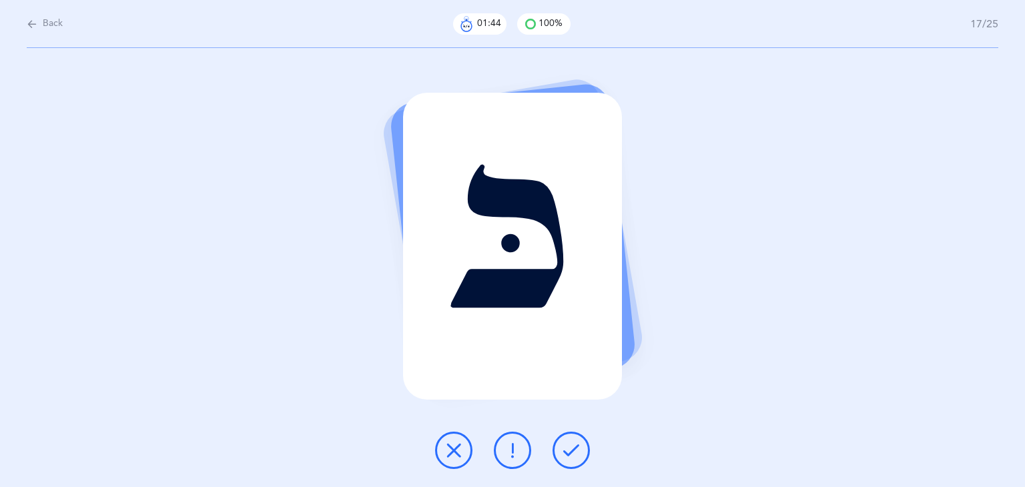
click at [566, 446] on icon at bounding box center [571, 450] width 16 height 16
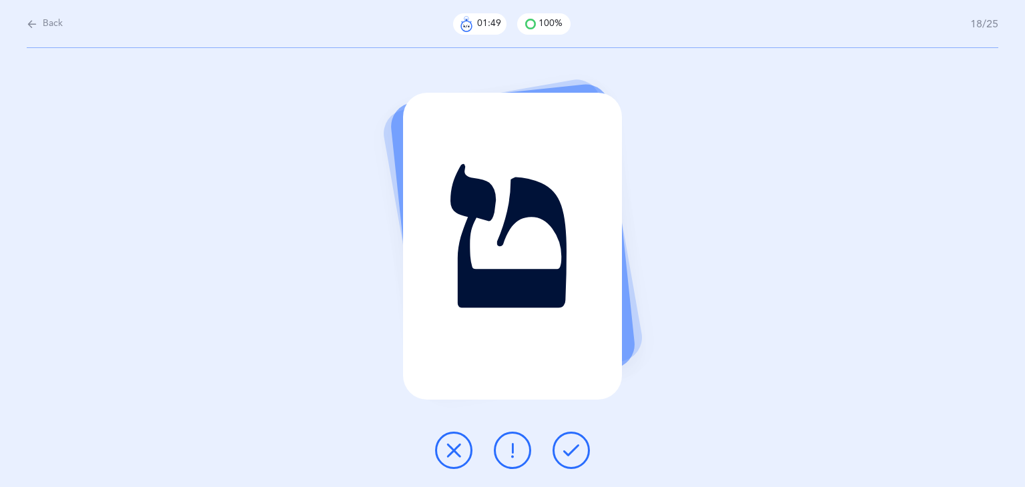
click at [566, 446] on icon at bounding box center [571, 450] width 16 height 16
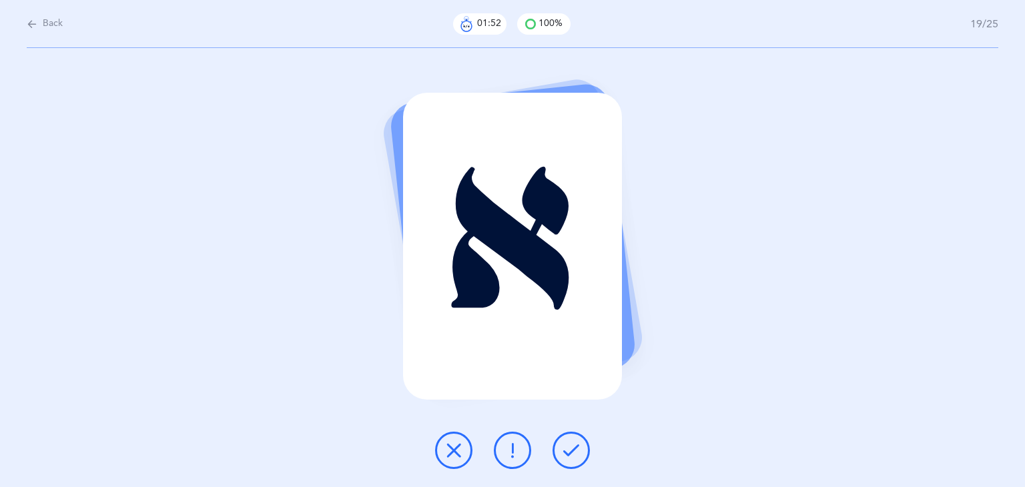
click at [566, 446] on icon at bounding box center [571, 450] width 16 height 16
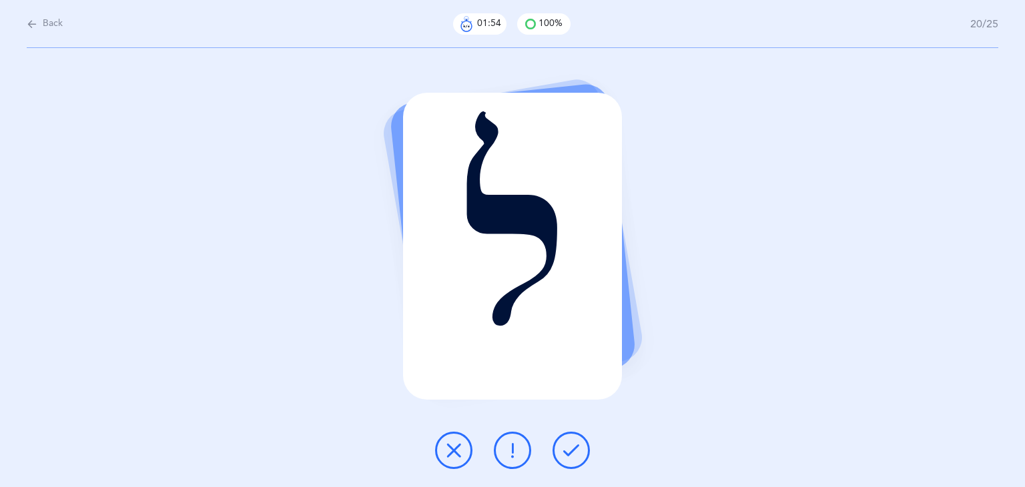
click at [566, 446] on icon at bounding box center [571, 450] width 16 height 16
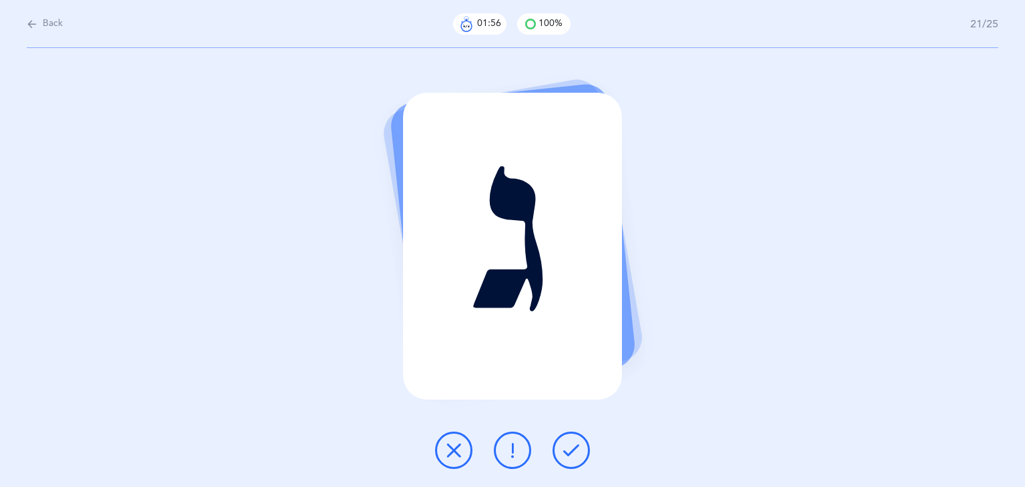
click at [566, 446] on icon at bounding box center [571, 450] width 16 height 16
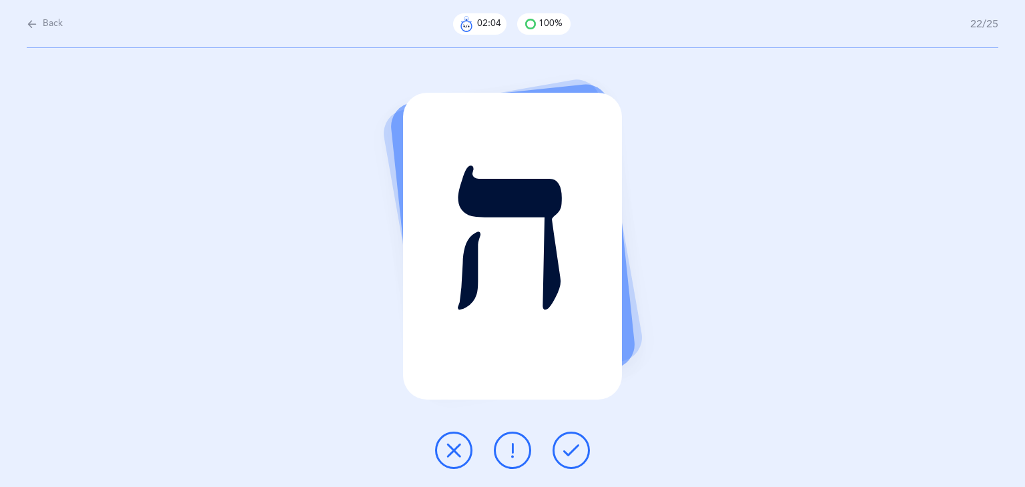
click at [577, 441] on button at bounding box center [571, 450] width 37 height 37
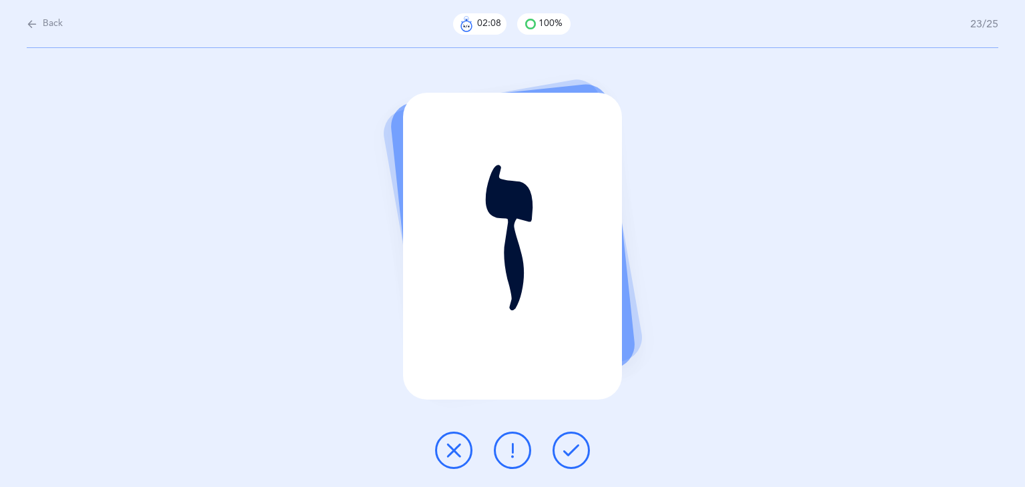
click at [577, 441] on button at bounding box center [571, 450] width 37 height 37
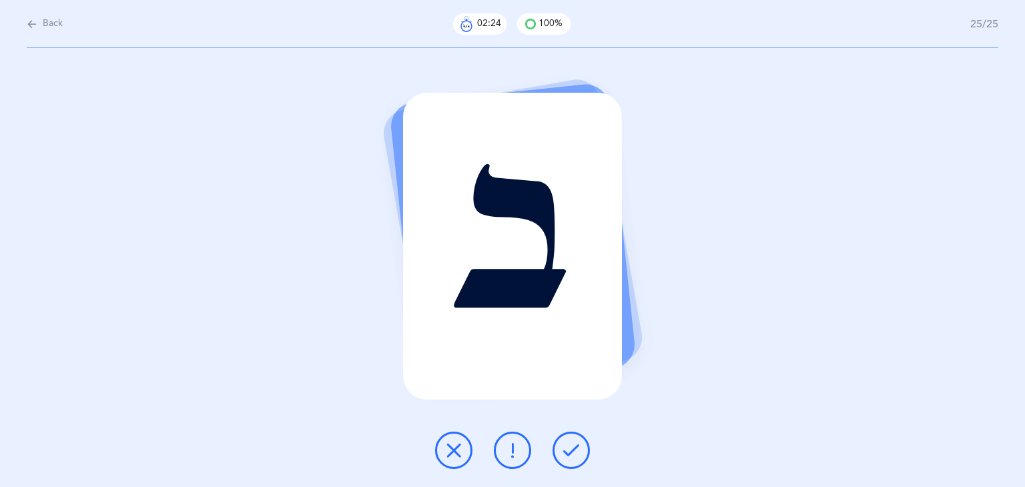
click at [577, 441] on button at bounding box center [571, 450] width 37 height 37
